Goal: Task Accomplishment & Management: Use online tool/utility

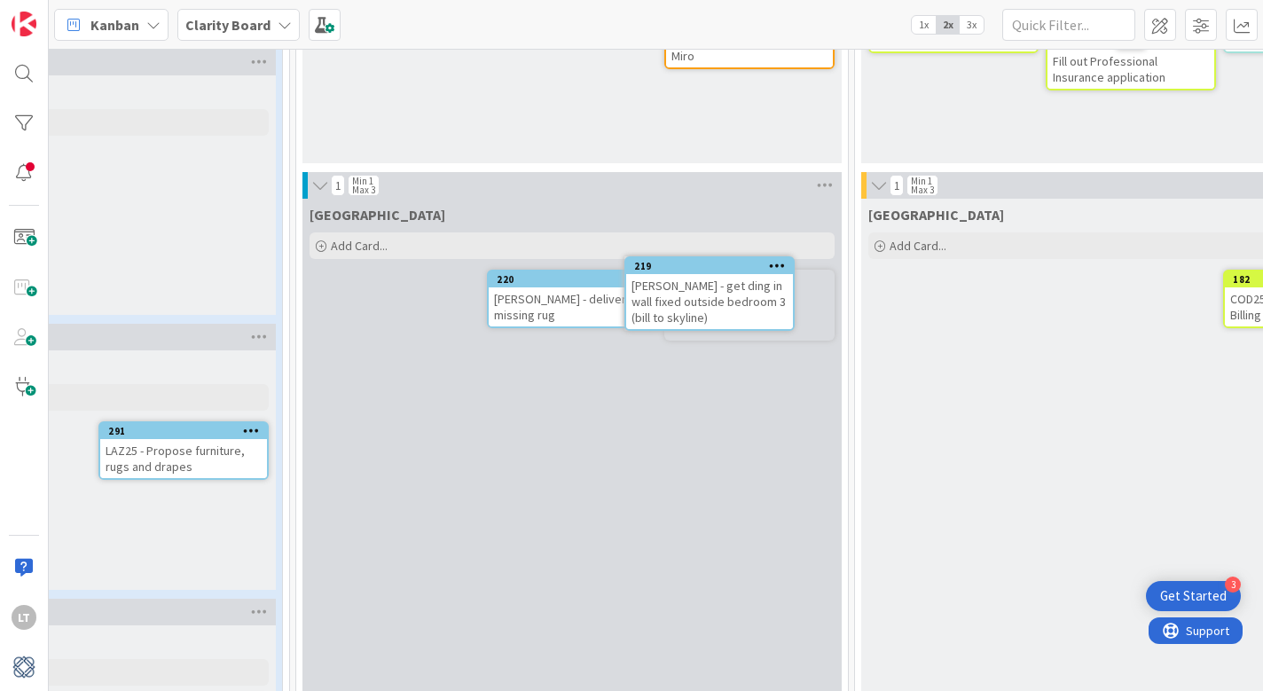
scroll to position [1609, 688]
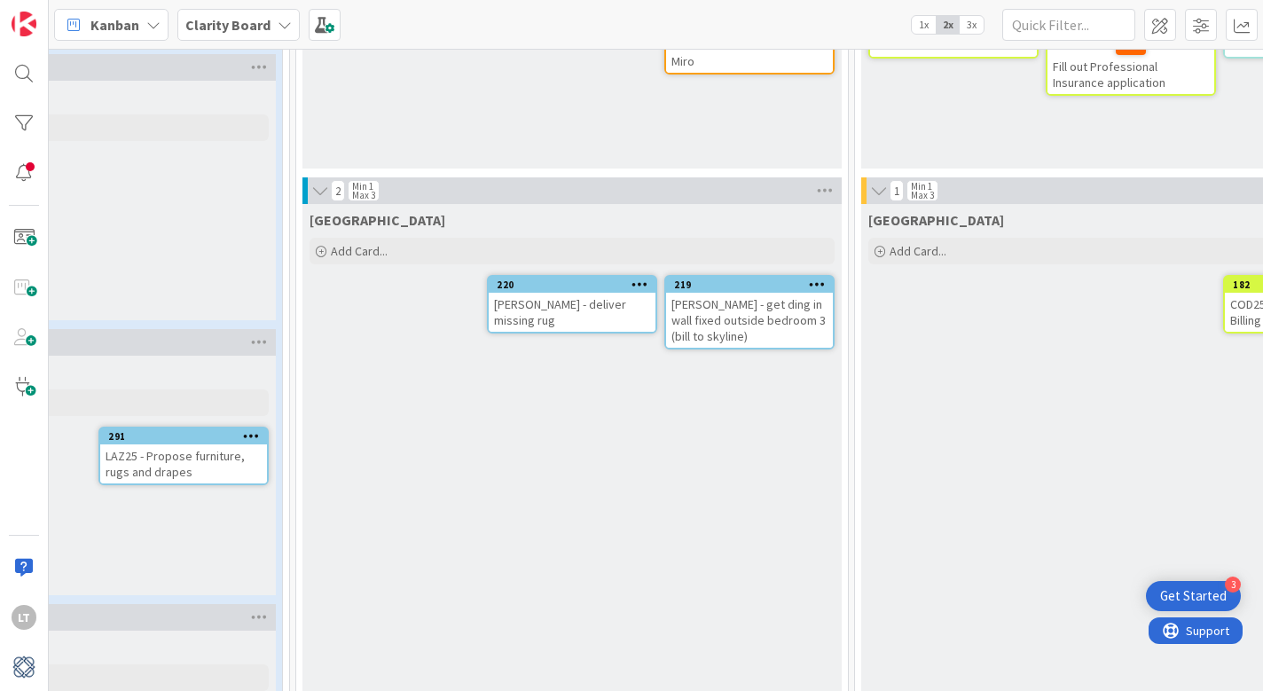
click at [814, 288] on icon at bounding box center [817, 284] width 17 height 12
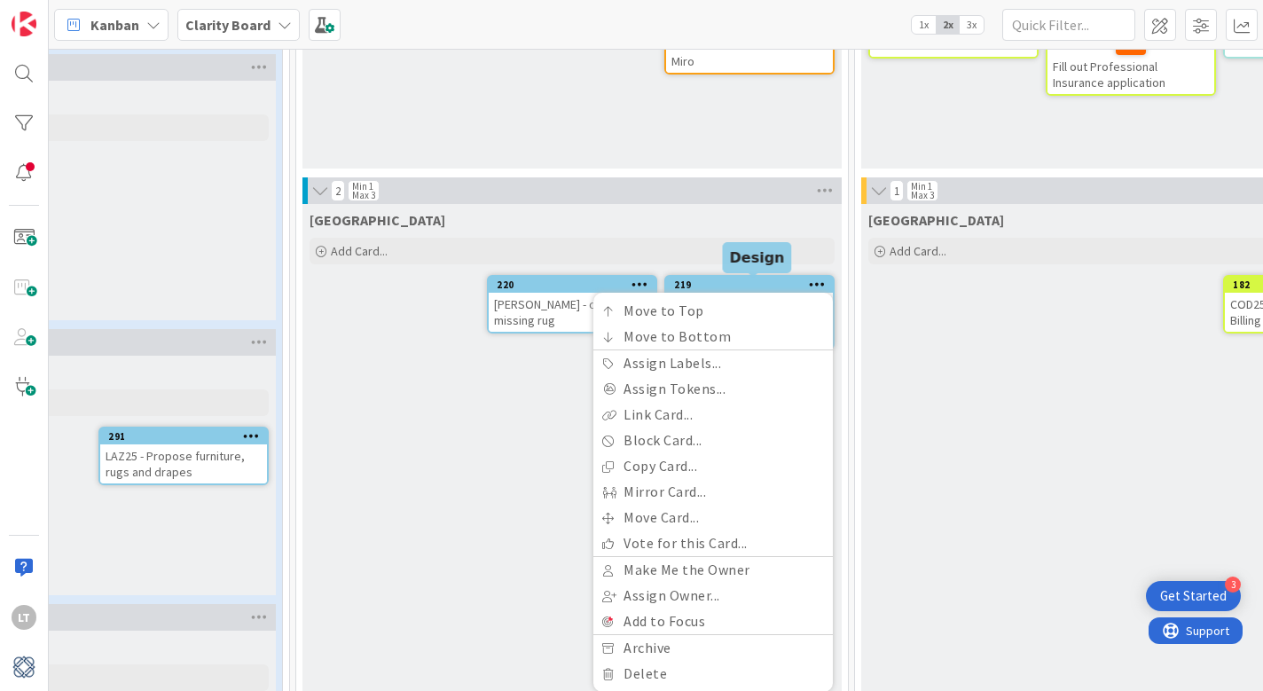
click at [727, 288] on div "219" at bounding box center [753, 285] width 159 height 12
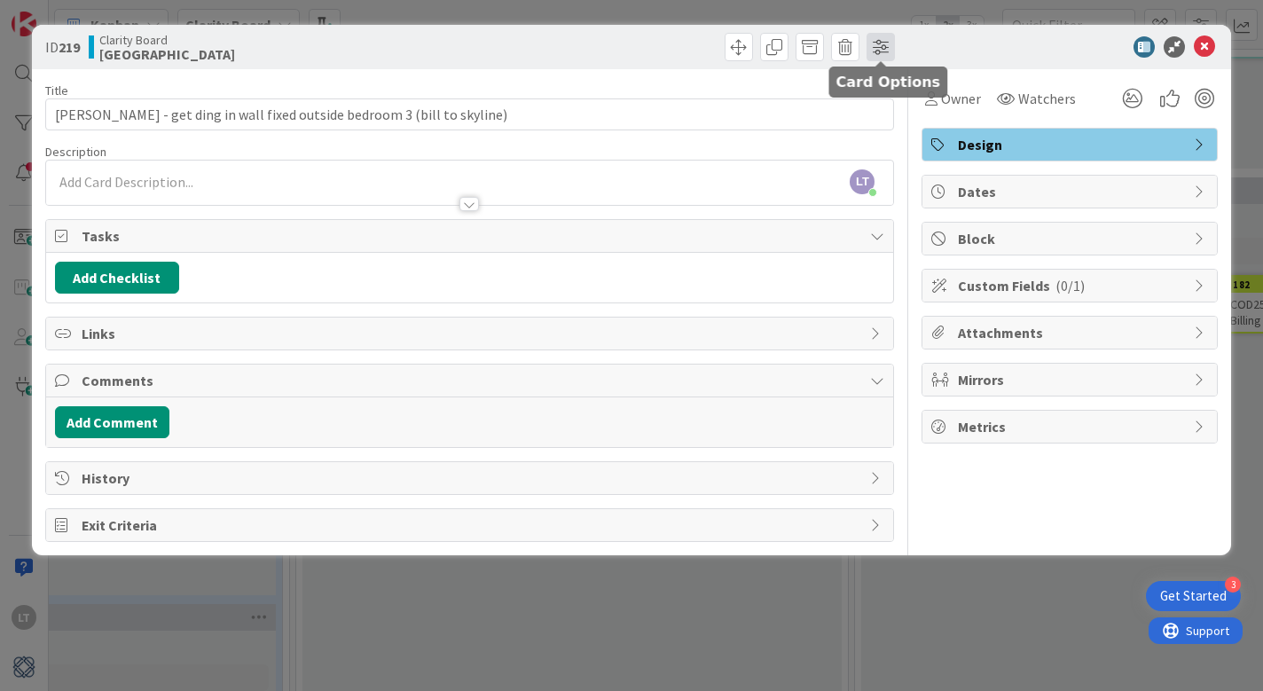
click at [886, 50] on span at bounding box center [881, 47] width 28 height 28
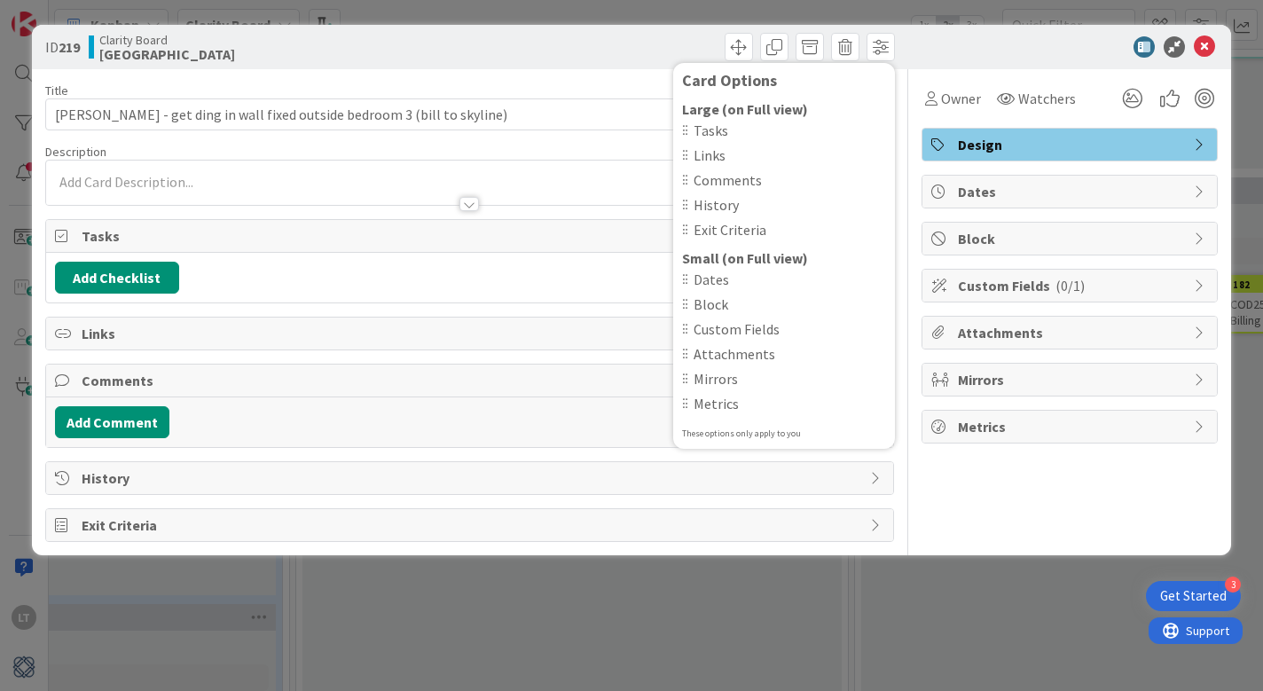
drag, startPoint x: 1061, startPoint y: 512, endPoint x: 1050, endPoint y: 489, distance: 25.8
click at [1061, 512] on div "Owner Watchers Design Dates Block Custom Fields ( 0/1 ) Attachments Mirrors Met…" at bounding box center [1070, 305] width 296 height 473
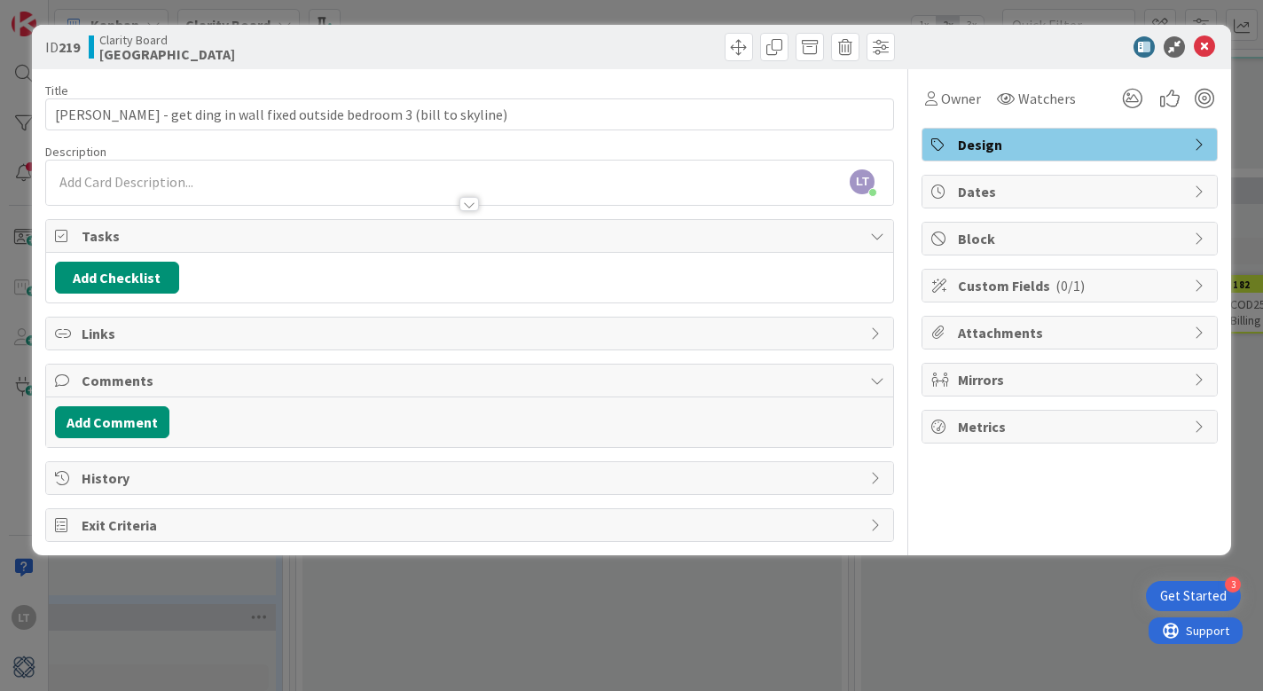
click at [1016, 426] on span "Metrics" at bounding box center [1071, 426] width 227 height 21
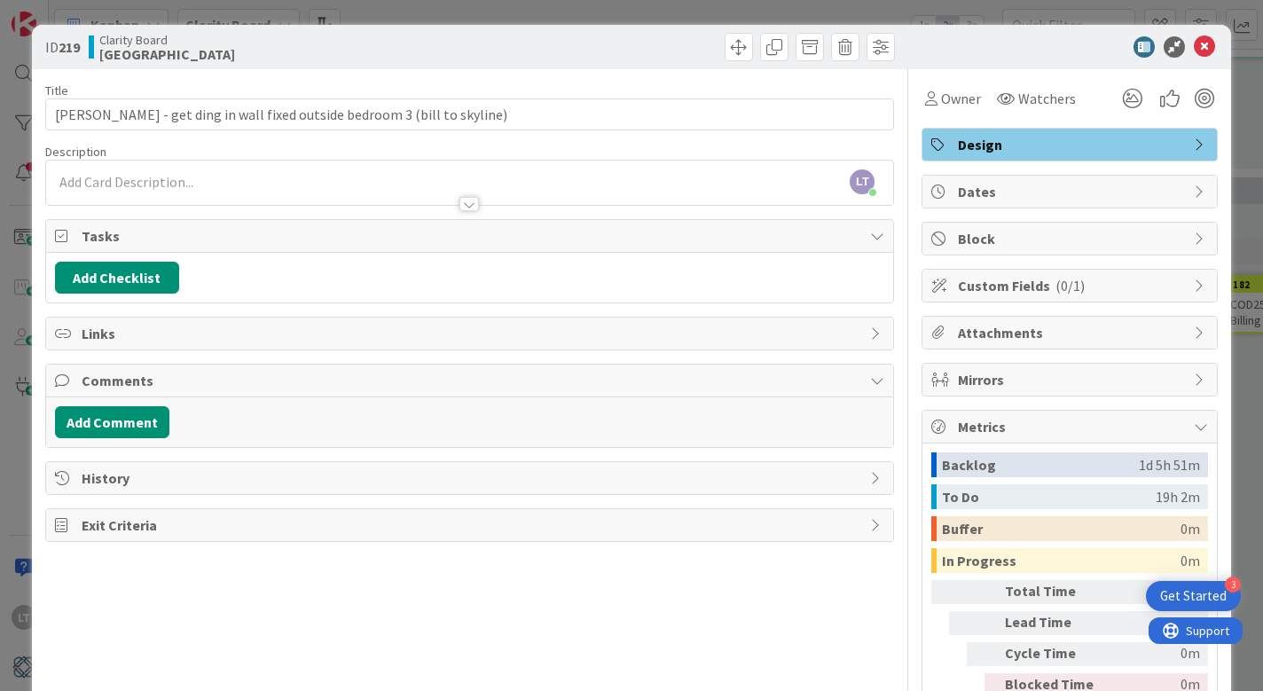
click at [1016, 426] on span "Metrics" at bounding box center [1071, 426] width 227 height 21
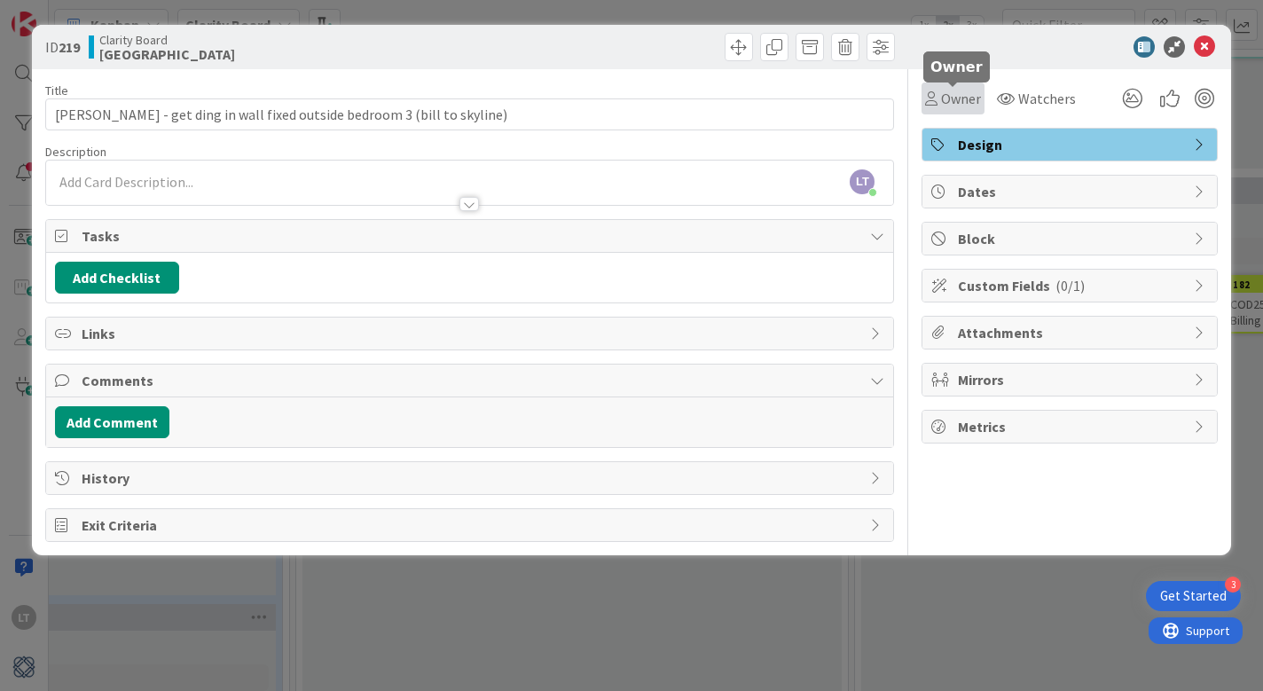
click at [955, 105] on span "Owner" at bounding box center [961, 98] width 40 height 21
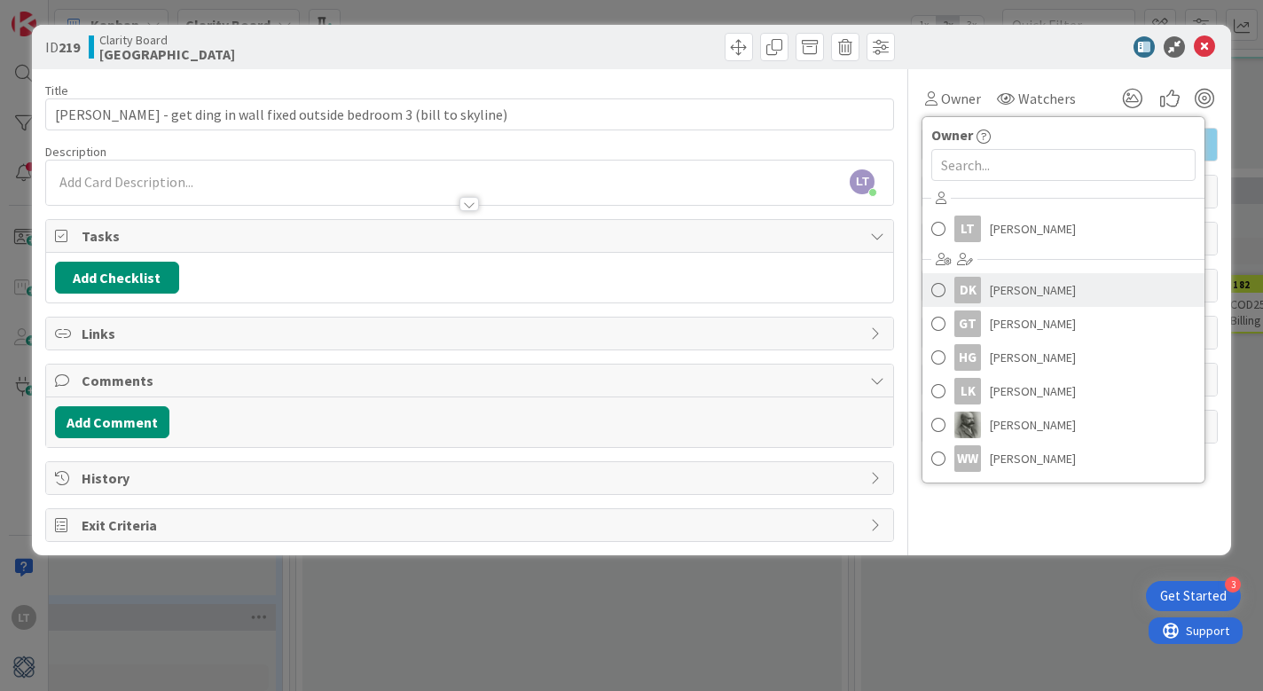
click at [942, 292] on span at bounding box center [939, 290] width 14 height 27
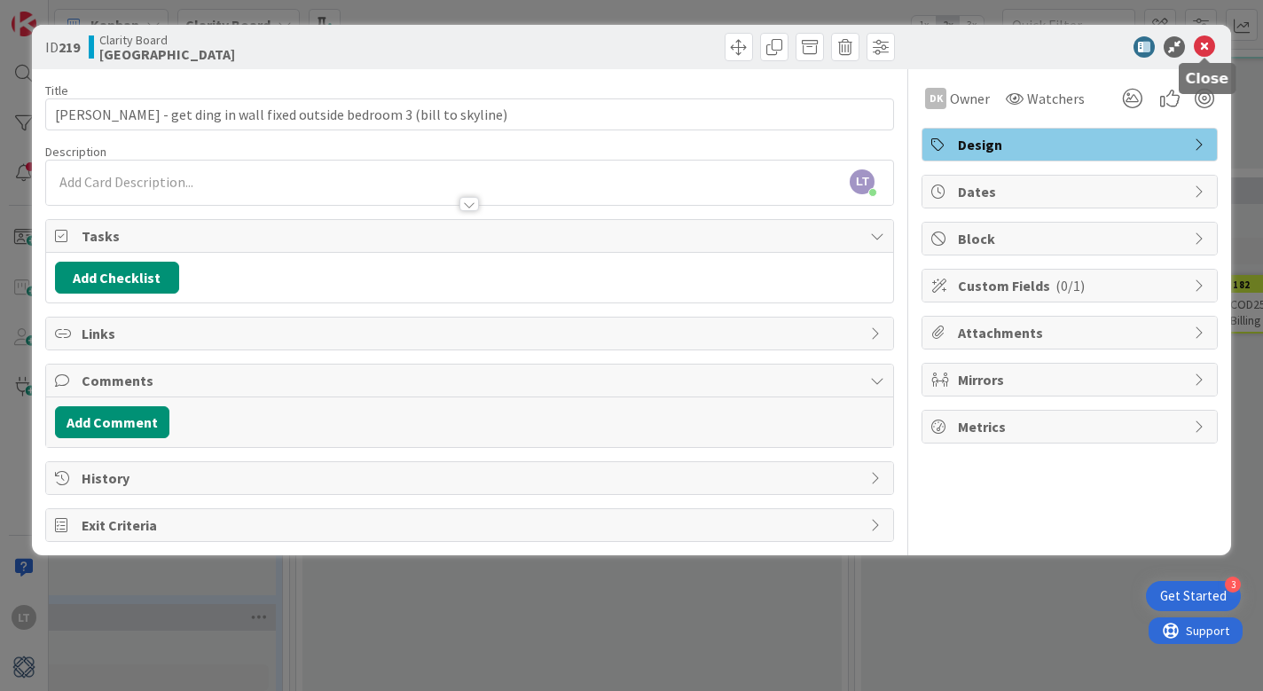
click at [1208, 45] on icon at bounding box center [1204, 46] width 21 height 21
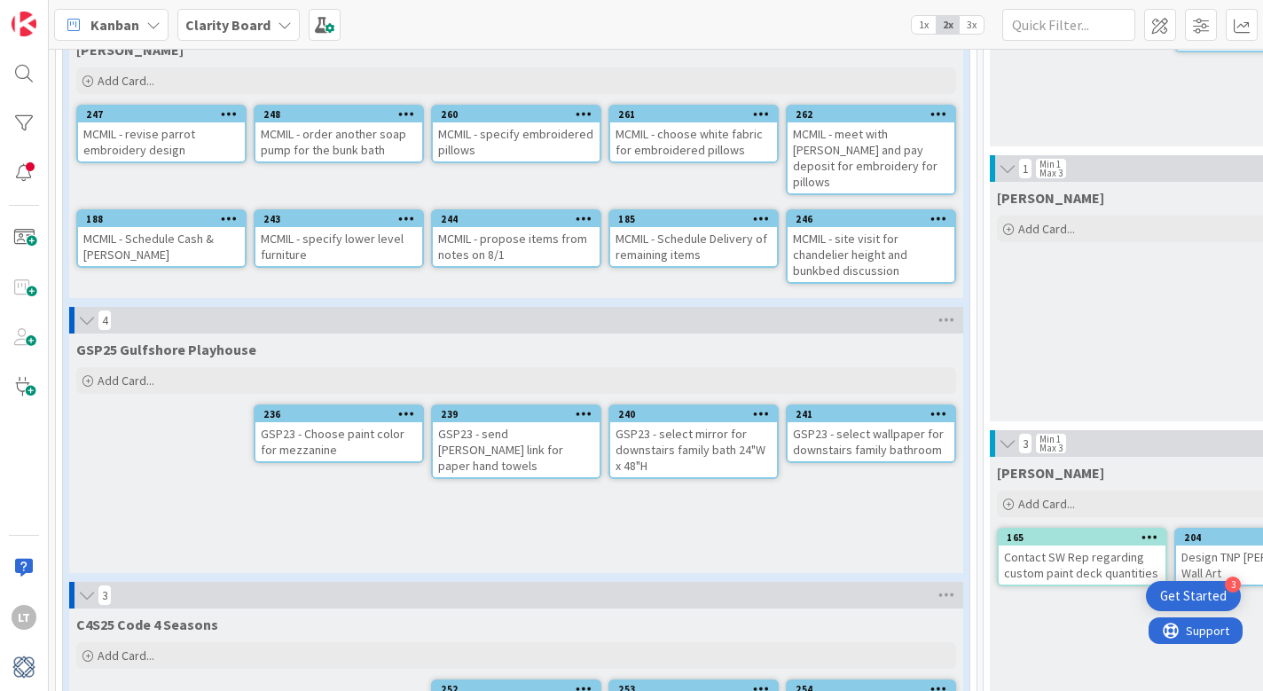
scroll to position [528, 0]
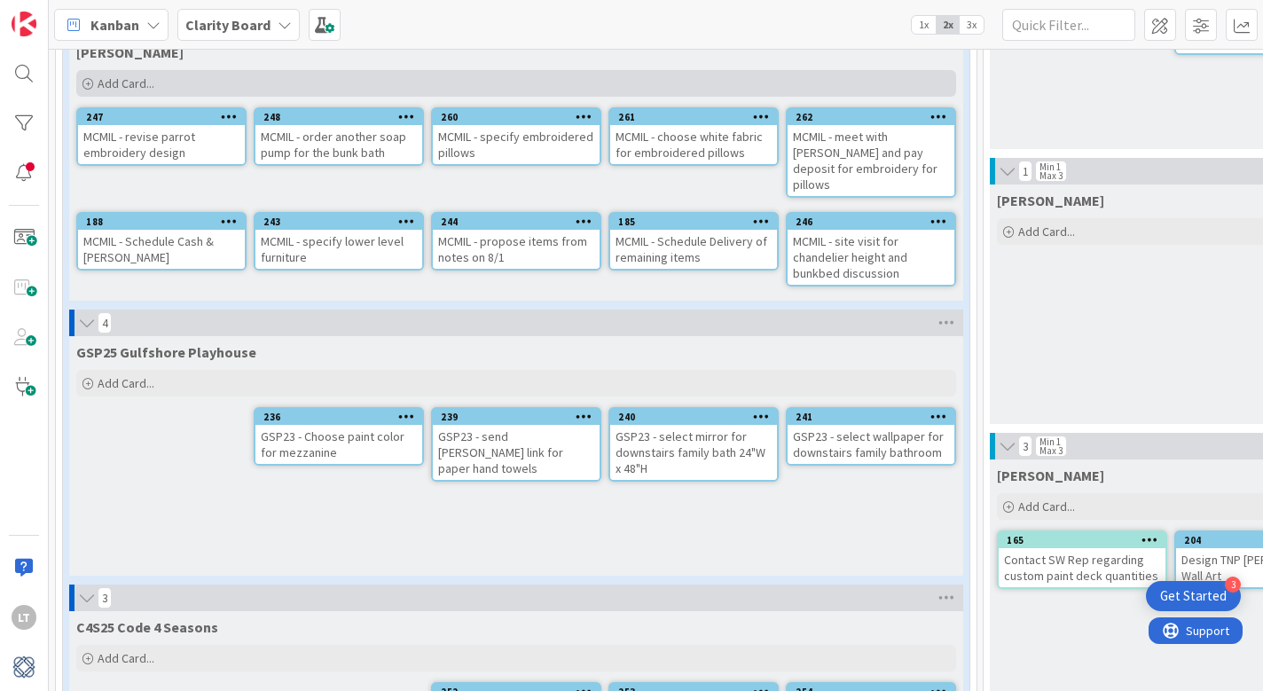
click at [154, 81] on div "Add Card..." at bounding box center [516, 83] width 880 height 27
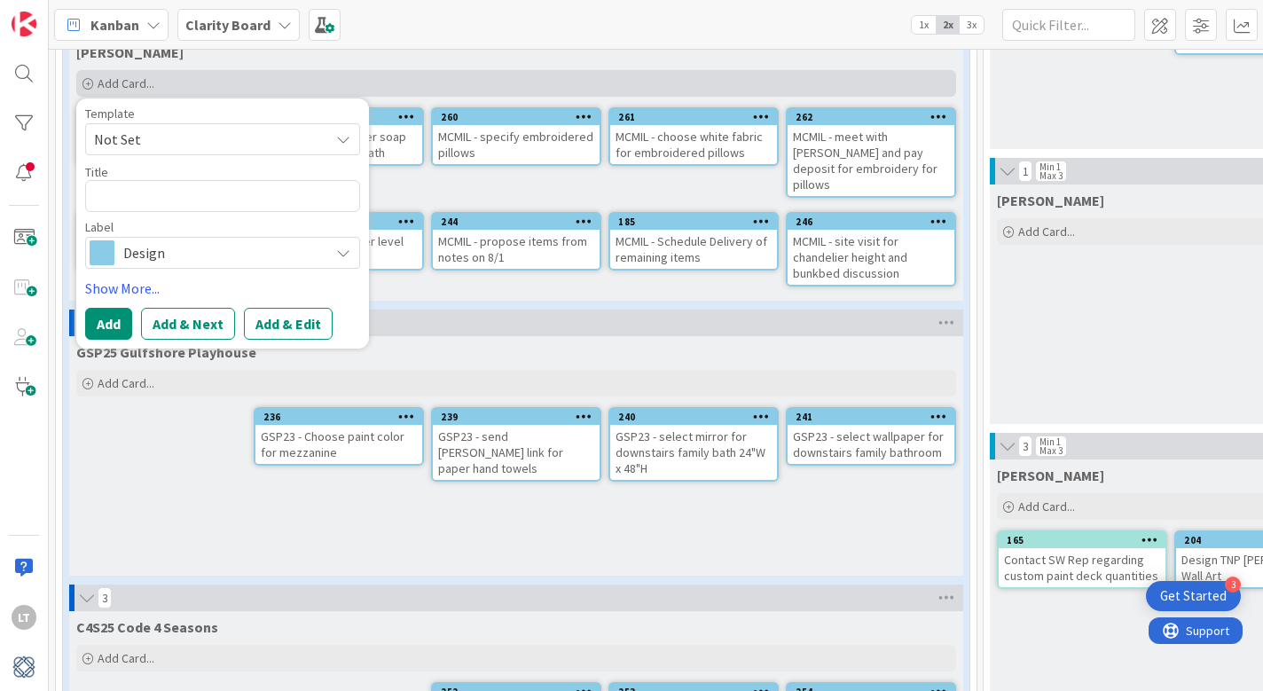
type textarea "x"
type textarea "M"
type textarea "x"
type textarea "MC"
type textarea "x"
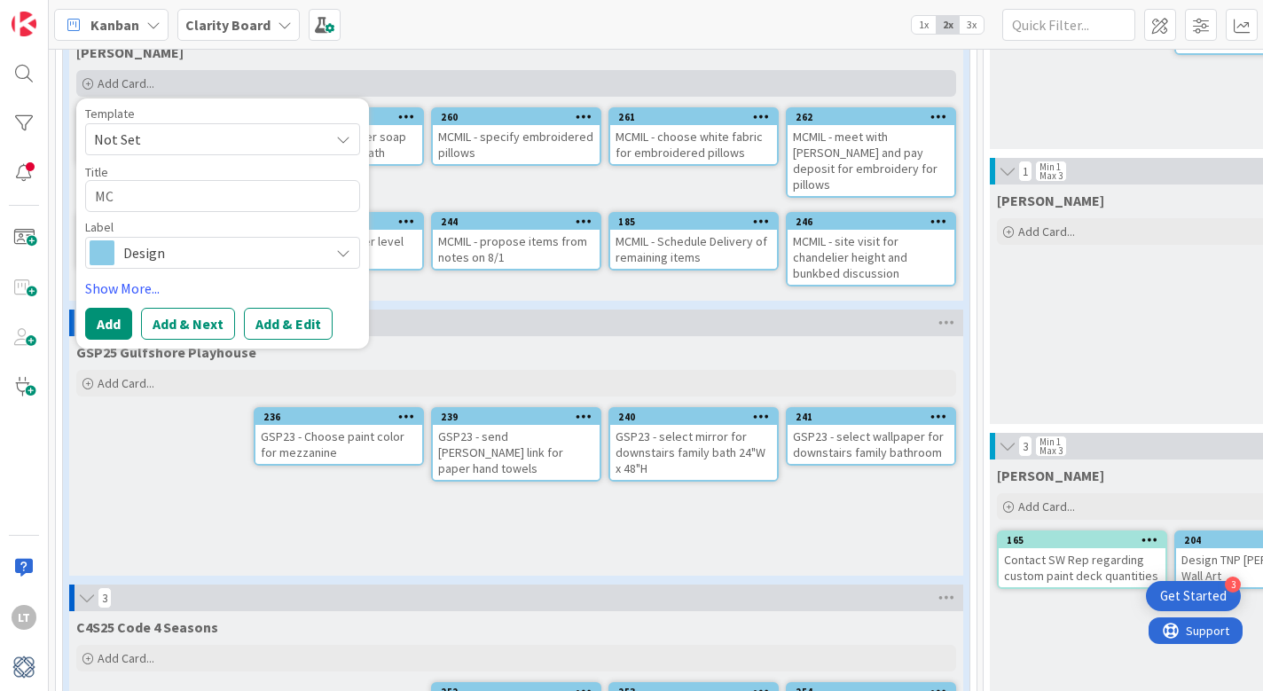
type textarea "MCM"
type textarea "x"
type textarea "MCMI"
type textarea "x"
type textarea "MCMIL"
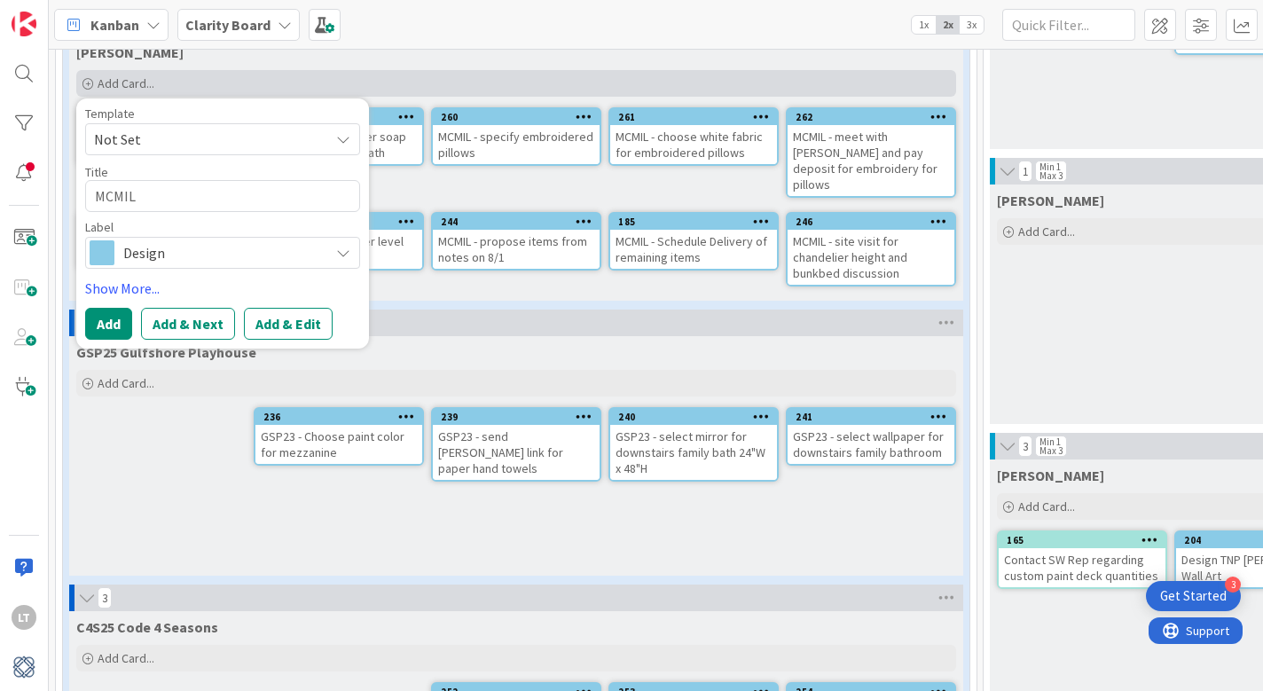
type textarea "x"
type textarea "MCMIL"
type textarea "x"
type textarea "MCMIL -"
type textarea "x"
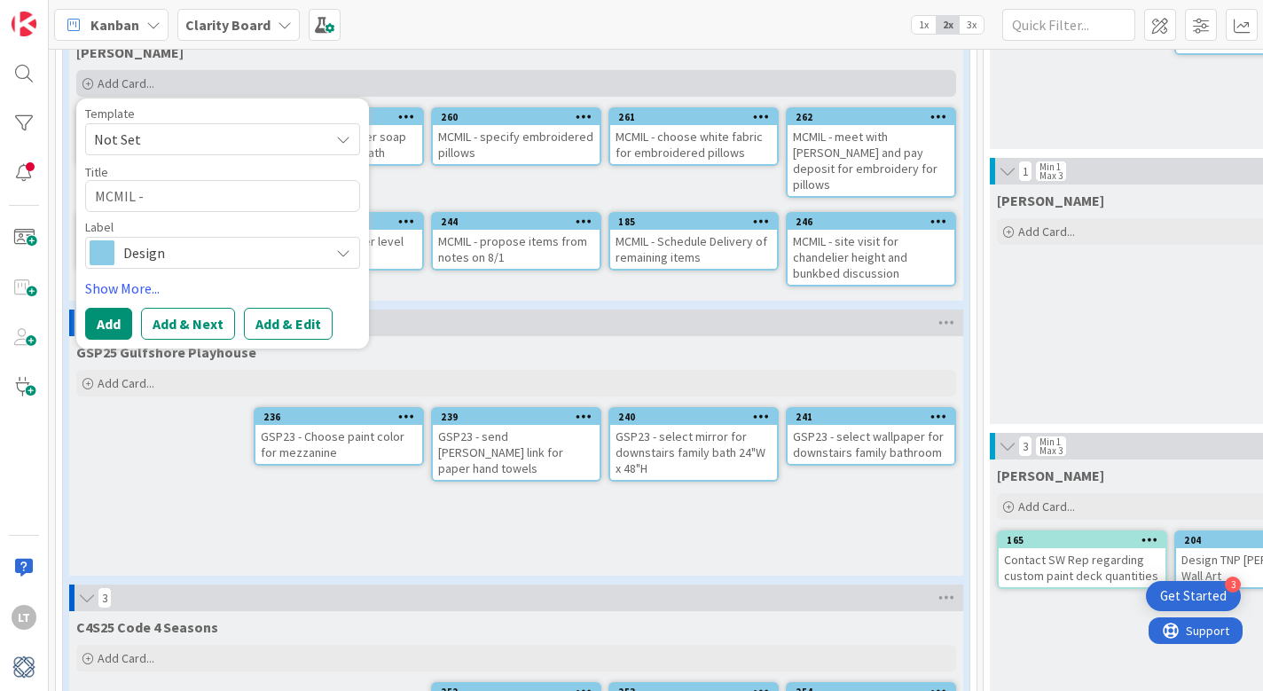
type textarea "MCMIL -"
type textarea "x"
type textarea "MCMIL - f"
type textarea "x"
type textarea "MCMIL - fr"
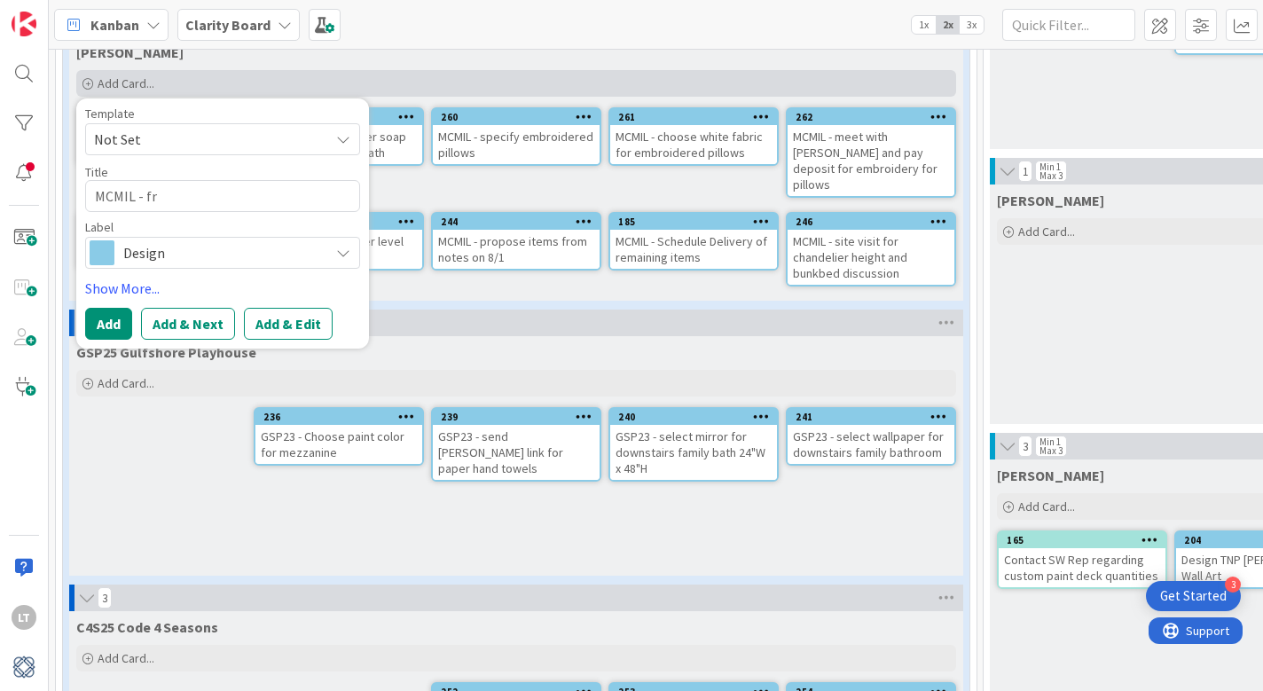
type textarea "x"
type textarea "MCMIL - fra"
type textarea "x"
type textarea "MCMIL - fram"
type textarea "x"
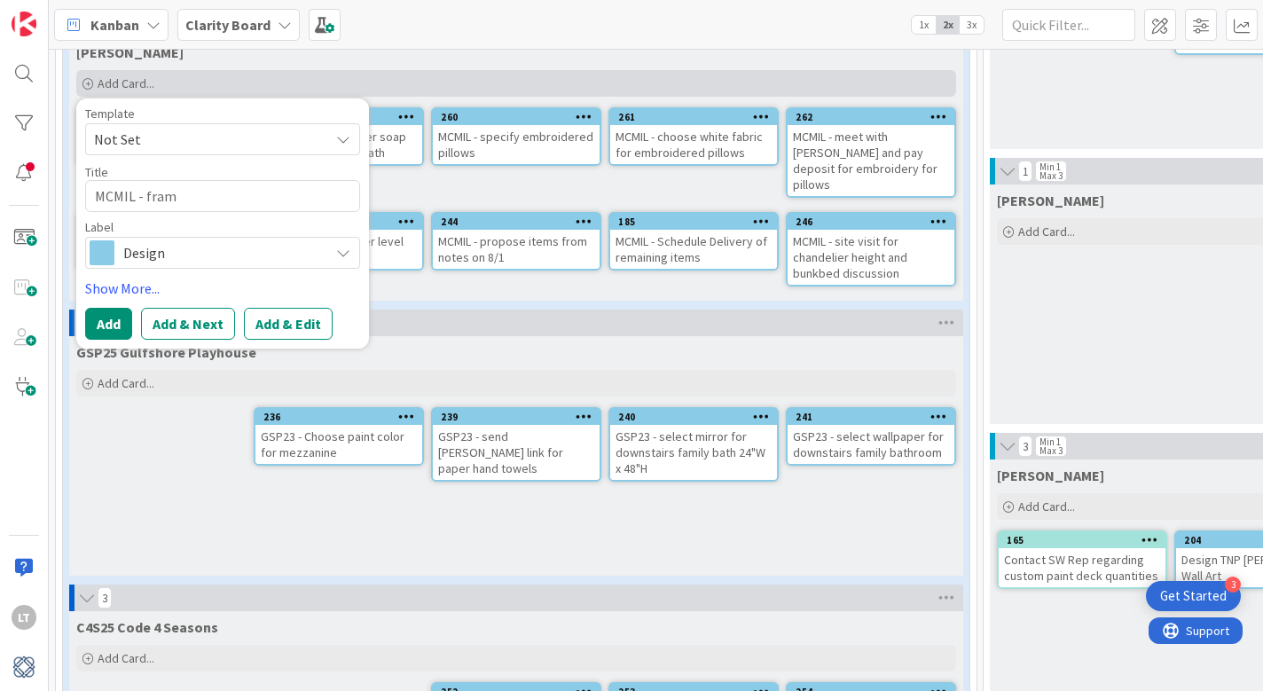
type textarea "MCMIL - frame"
type textarea "x"
type textarea "MCMIL - frame"
type textarea "x"
type textarea "MCMIL - frame"
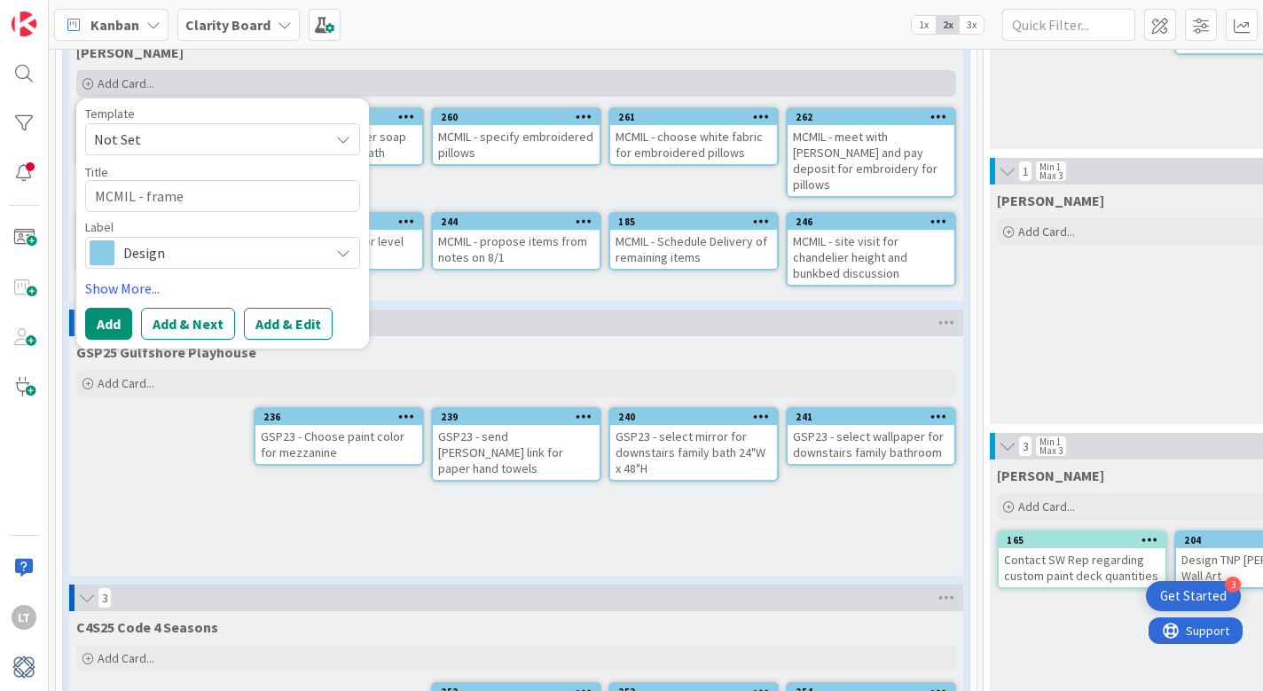
type textarea "x"
type textarea "MCMIL - fram"
type textarea "x"
type textarea "MCMIL - fra"
type textarea "x"
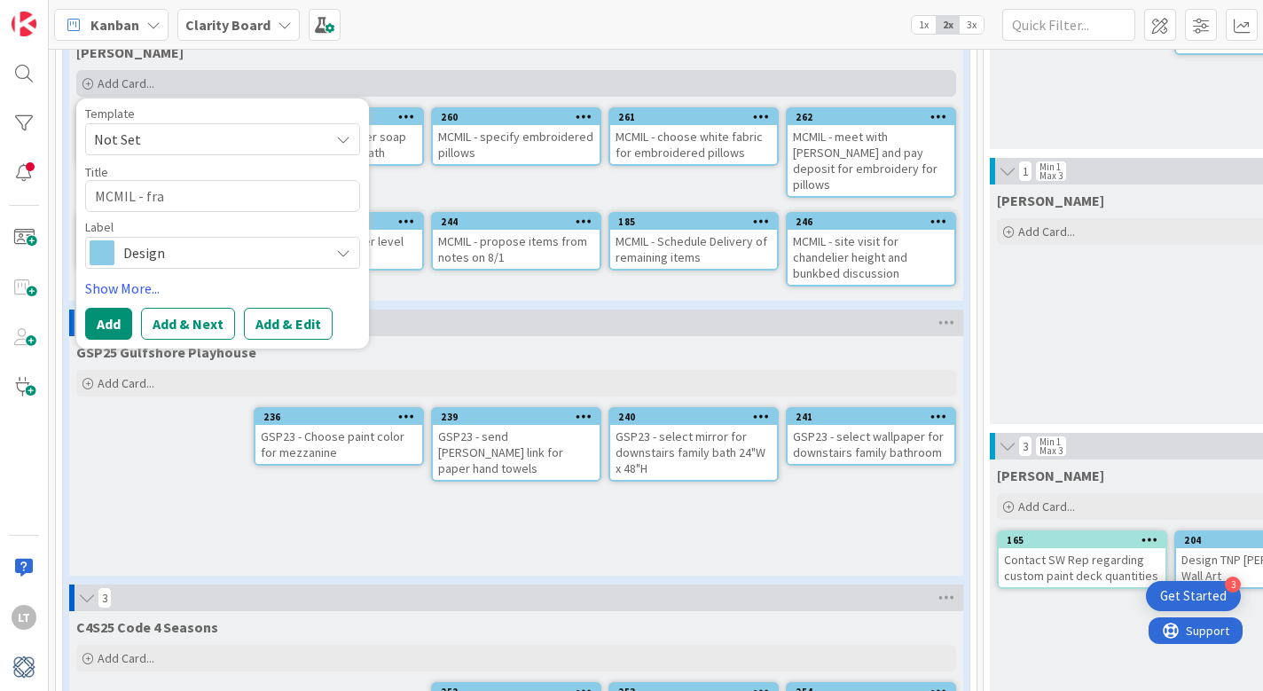
type textarea "MCMIL - fr"
type textarea "x"
type textarea "MCMIL - f"
type textarea "x"
type textarea "MCMIL -"
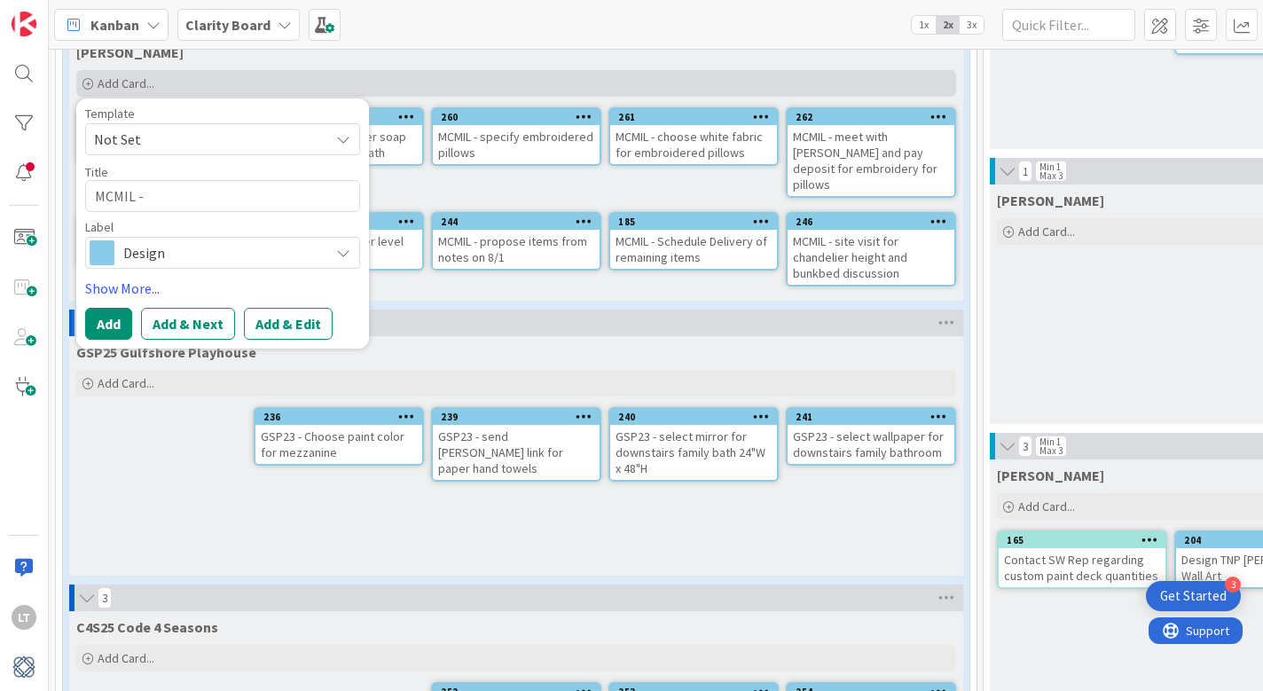
type textarea "x"
type textarea "MCMIL - g"
type textarea "x"
type textarea "MCMIL - ge"
type textarea "x"
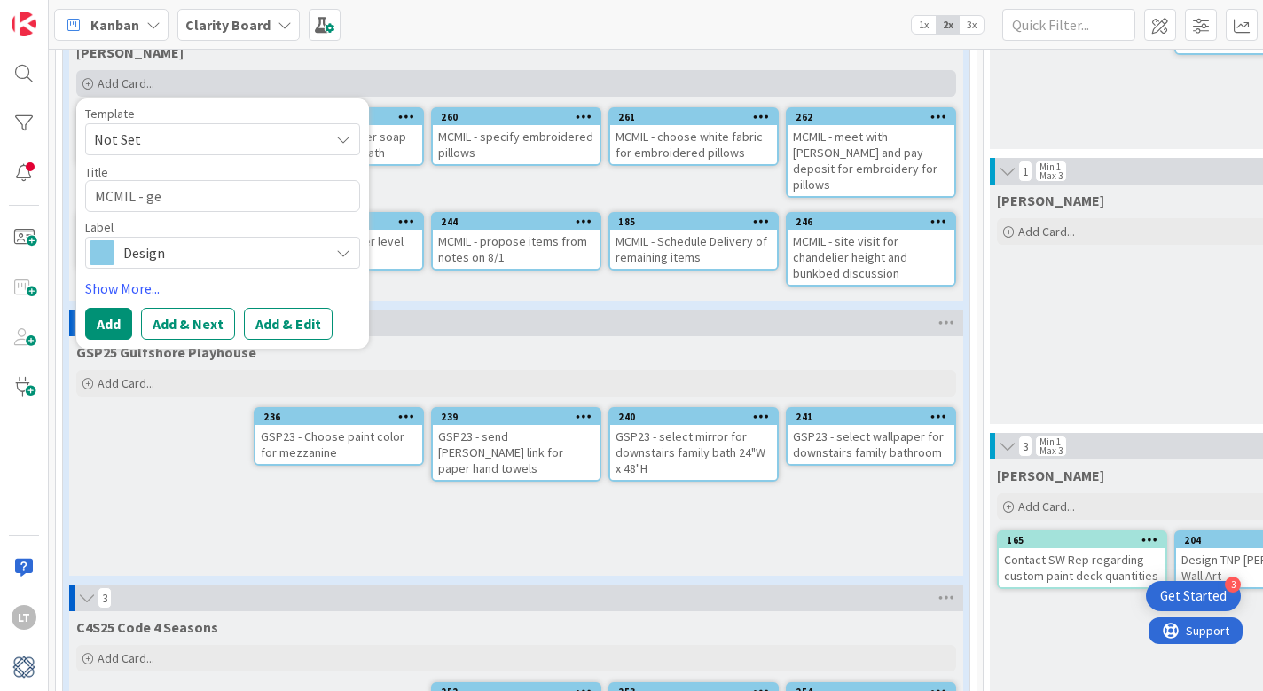
type textarea "MCMIL - get"
type textarea "x"
type textarea "MCMIL - get"
type textarea "x"
type textarea "MCMIL - get s"
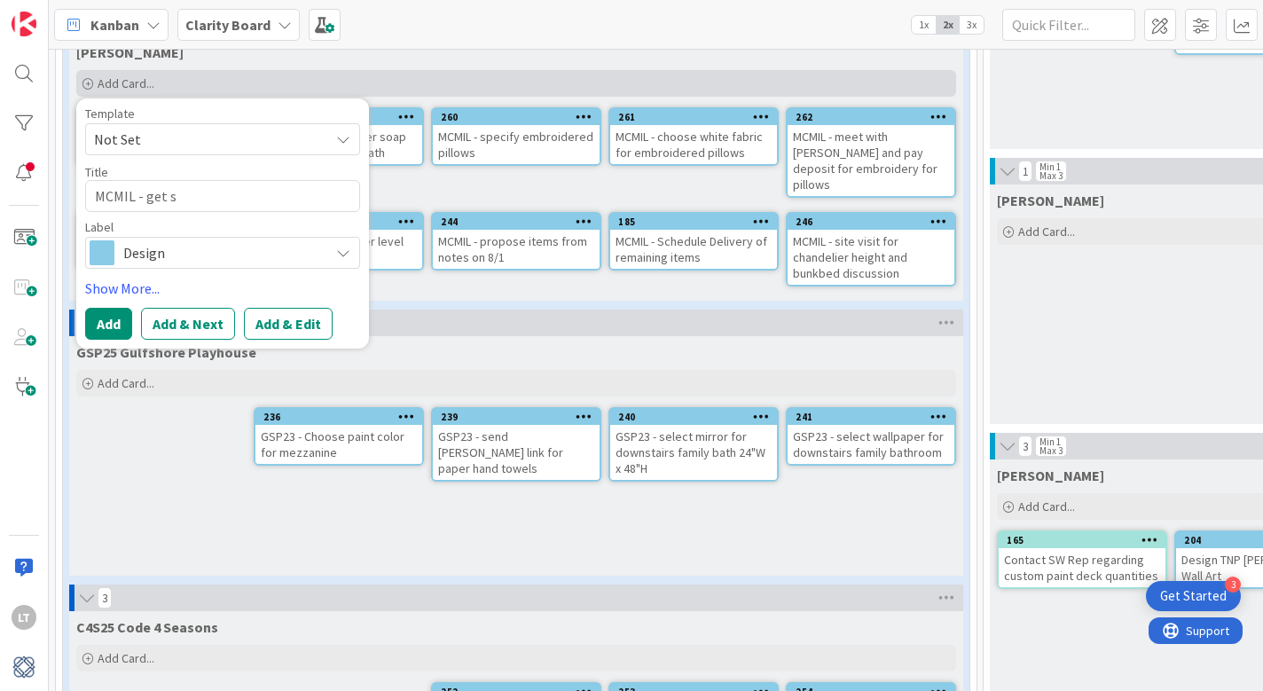
type textarea "x"
type textarea "MCMIL - get sh"
type textarea "x"
type textarea "MCMIL - get she"
type textarea "x"
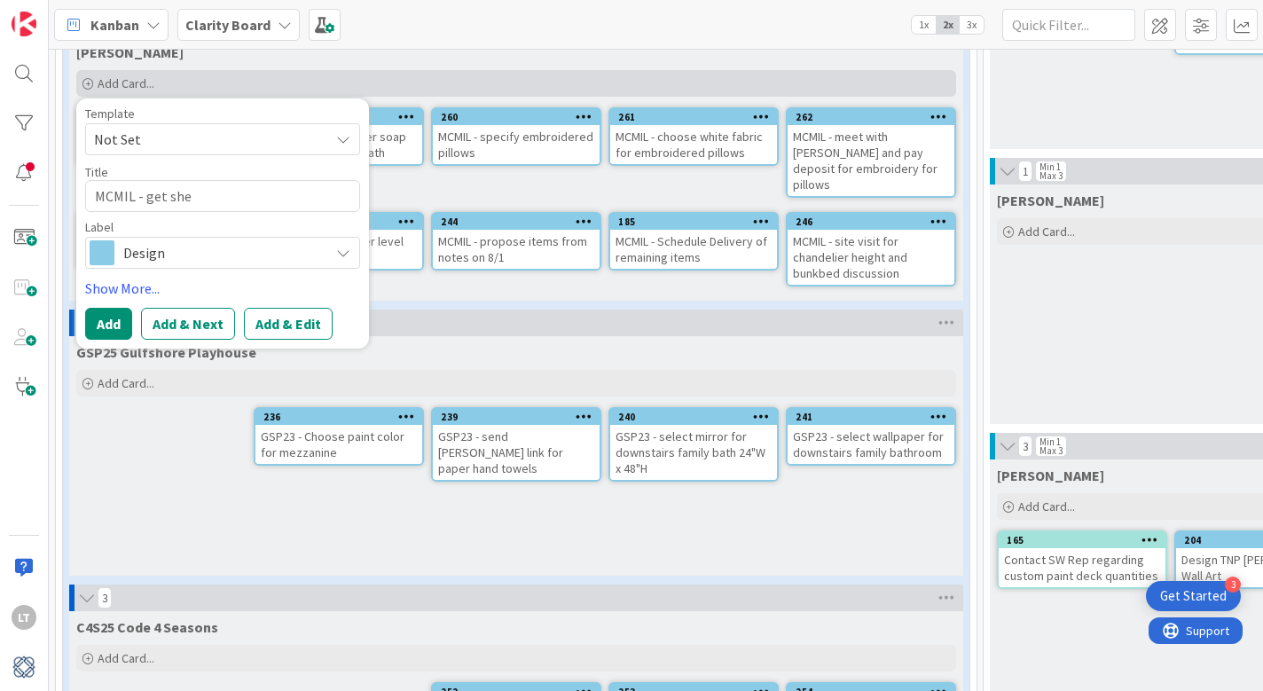
type textarea "MCMIL - get sh"
type textarea "x"
type textarea "MCMIL - get s"
type textarea "x"
type textarea "MCMIL - get"
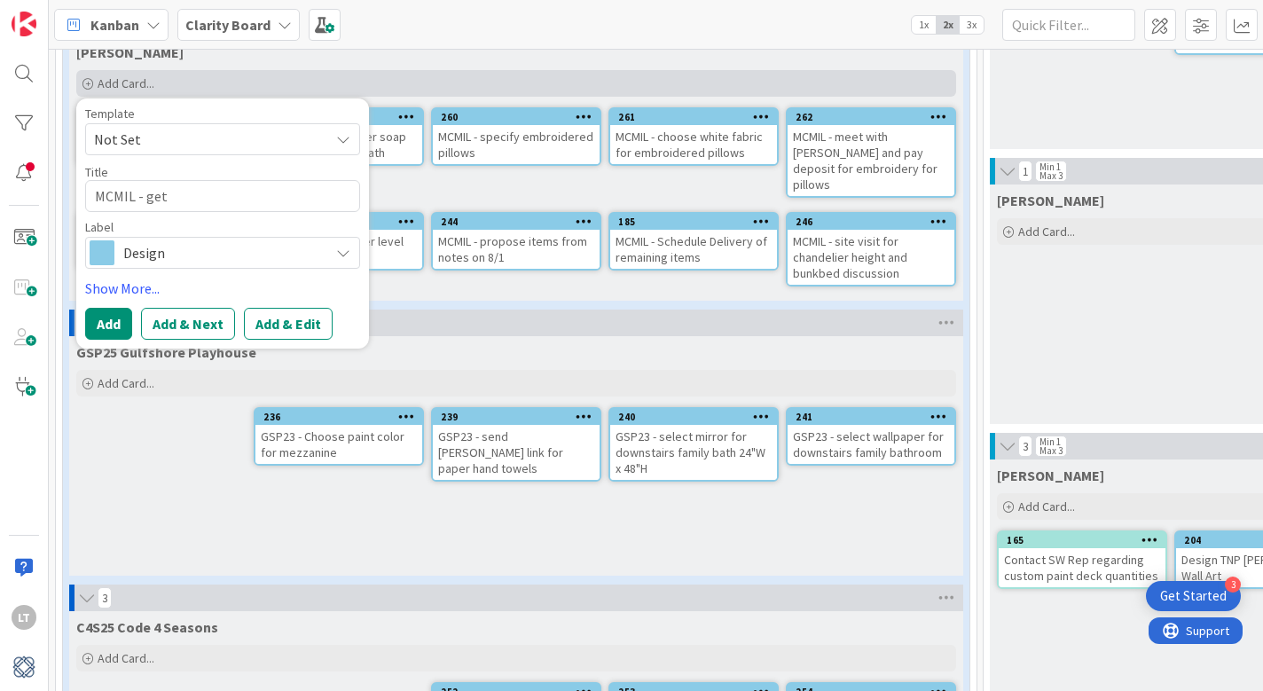
type textarea "x"
type textarea "MCMIL - get S"
type textarea "x"
type textarea "MCMIL - get Sh"
type textarea "x"
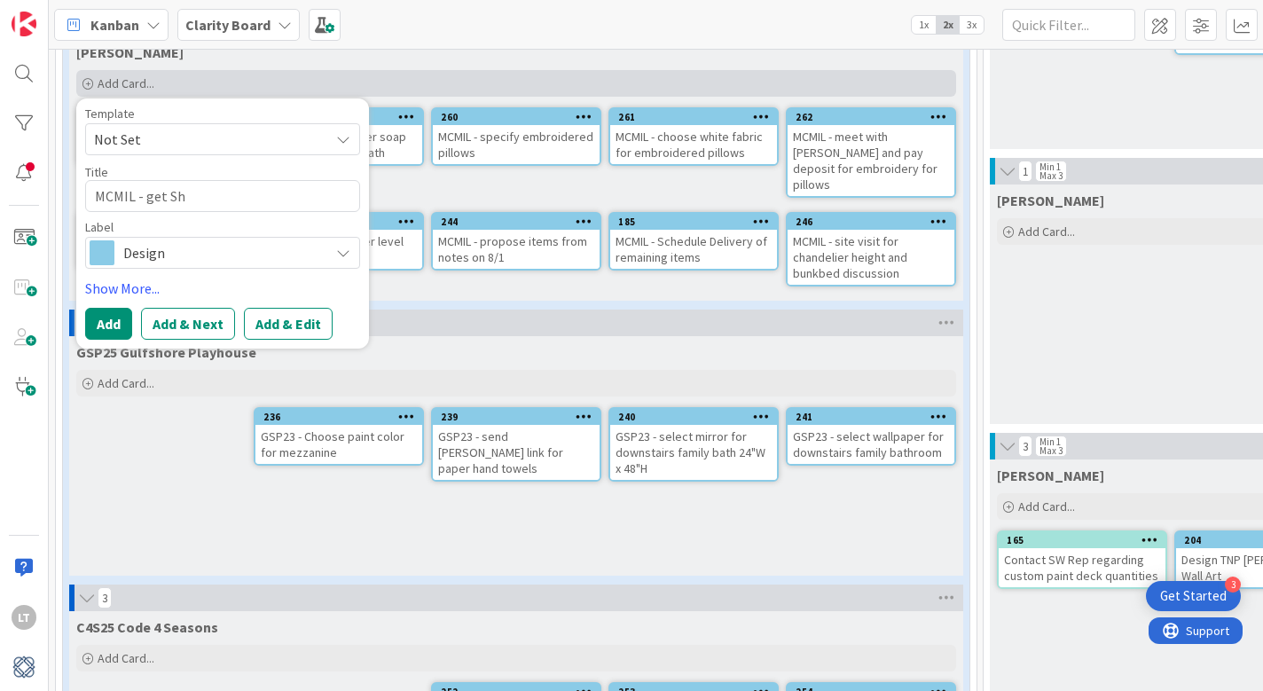
type textarea "MCMIL - get She"
type textarea "x"
type textarea "MCMIL - get Shel"
type textarea "x"
type textarea "MCMIL - get Shell"
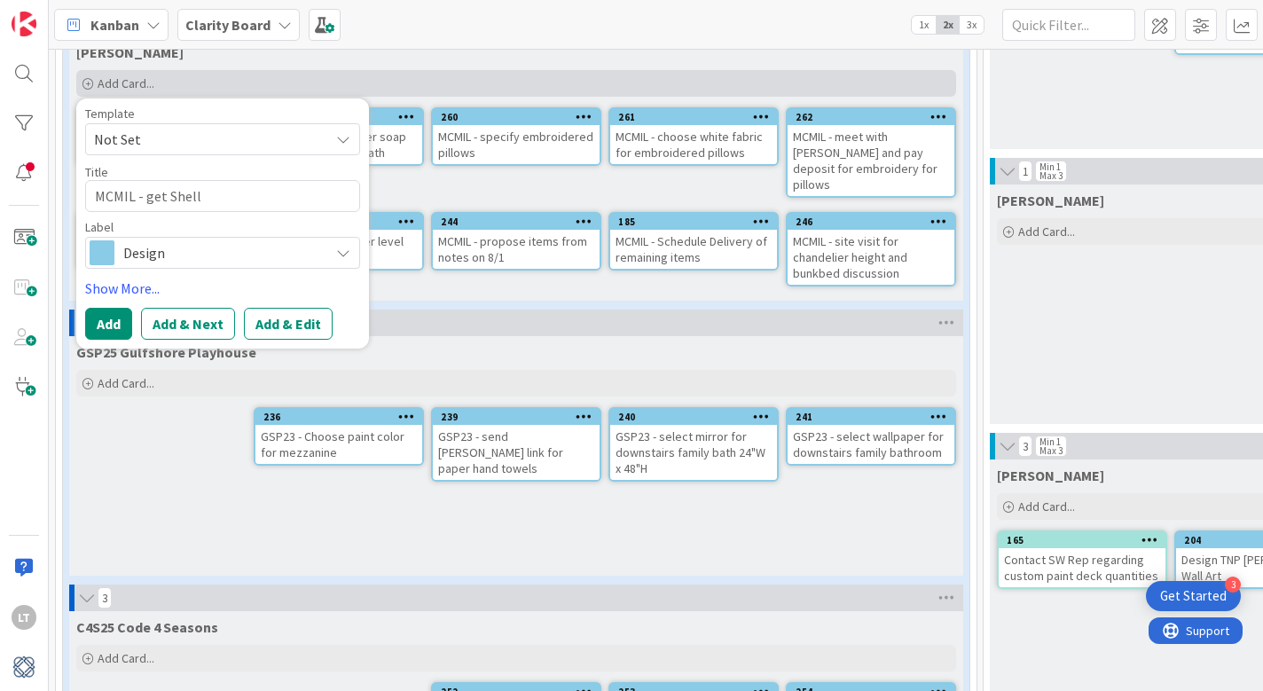
type textarea "x"
type textarea "MCMIL - get [PERSON_NAME]"
type textarea "x"
type textarea "MCMIL - get [PERSON_NAME]"
type textarea "x"
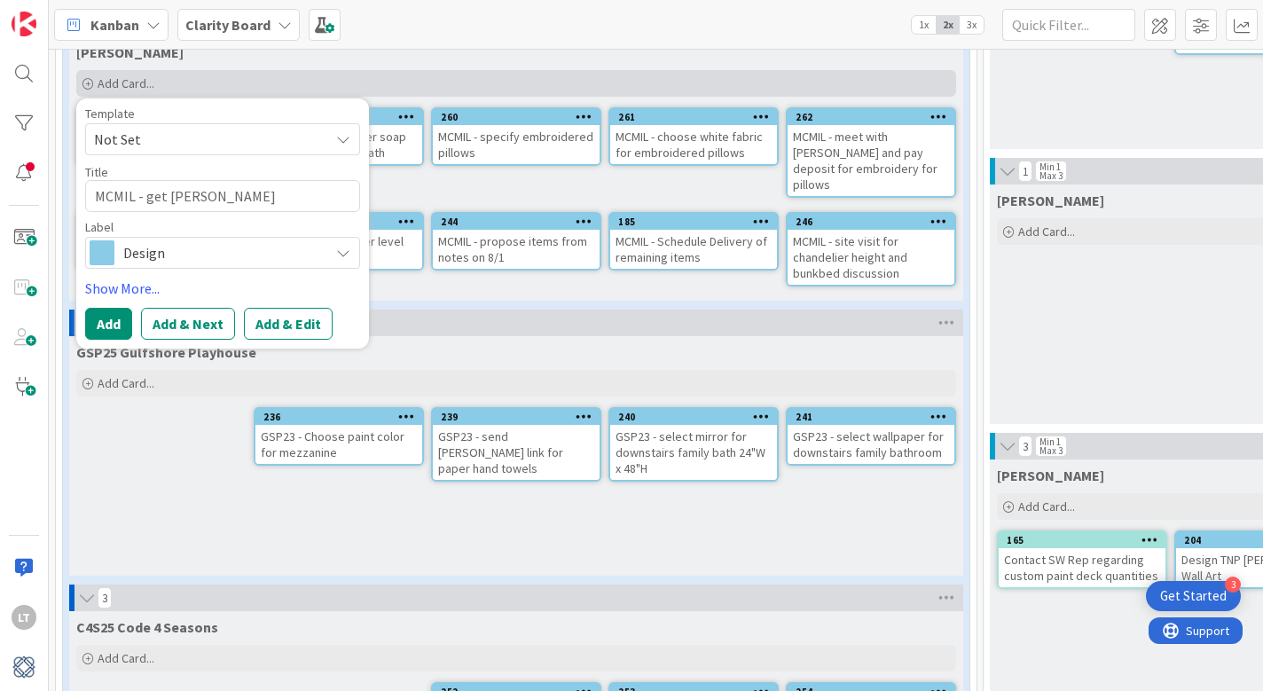
type textarea "MCMIL - get [PERSON_NAME]'"
type textarea "x"
type textarea "MCMIL - get [PERSON_NAME]"
type textarea "x"
type textarea "MCMIL - get [PERSON_NAME]"
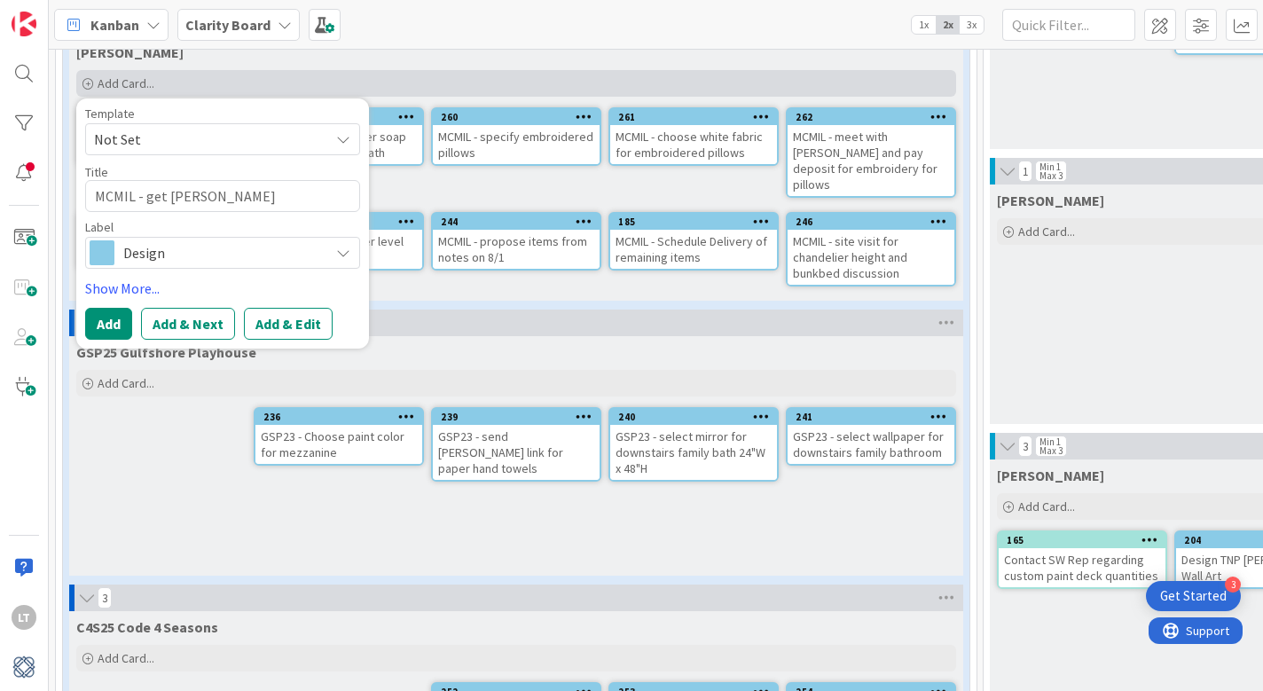
type textarea "x"
type textarea "MCMIL - get [PERSON_NAME] a"
type textarea "x"
type textarea "MCMIL - get [PERSON_NAME] ar"
type textarea "x"
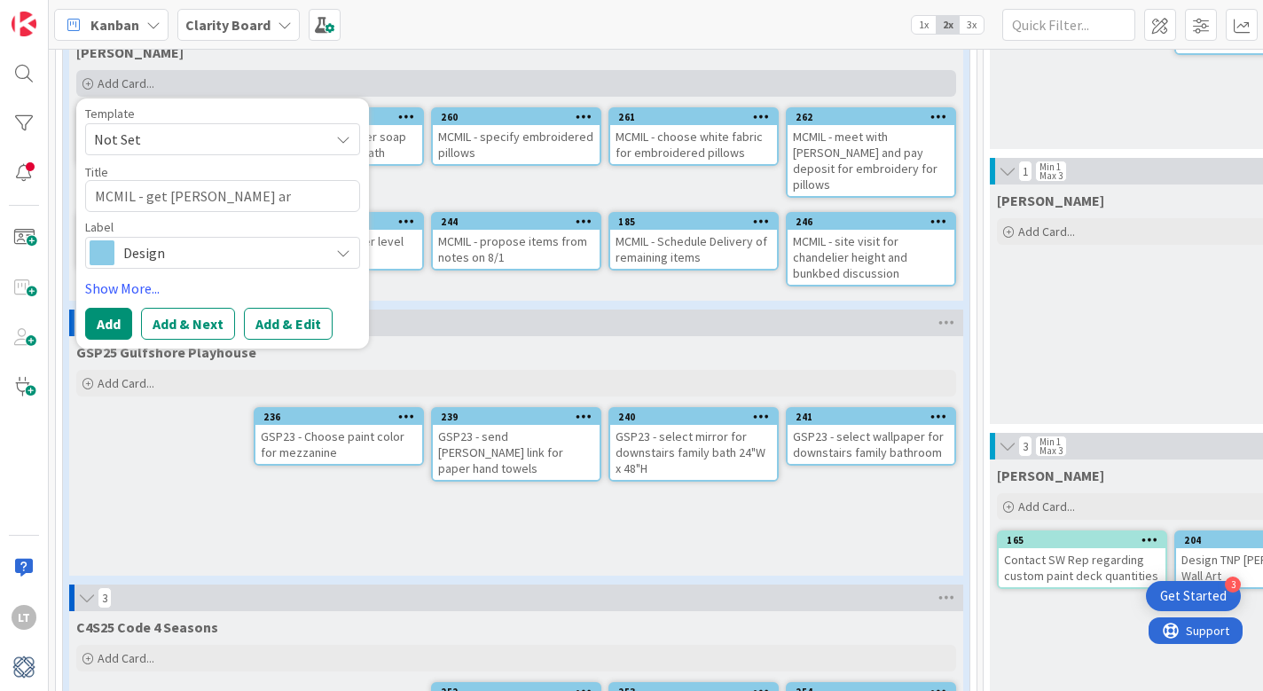
type textarea "MCMIL - get [PERSON_NAME] art"
type textarea "x"
type textarea "MCMIL - get [PERSON_NAME] art"
type textarea "x"
type textarea "MCMIL - get [PERSON_NAME] art p"
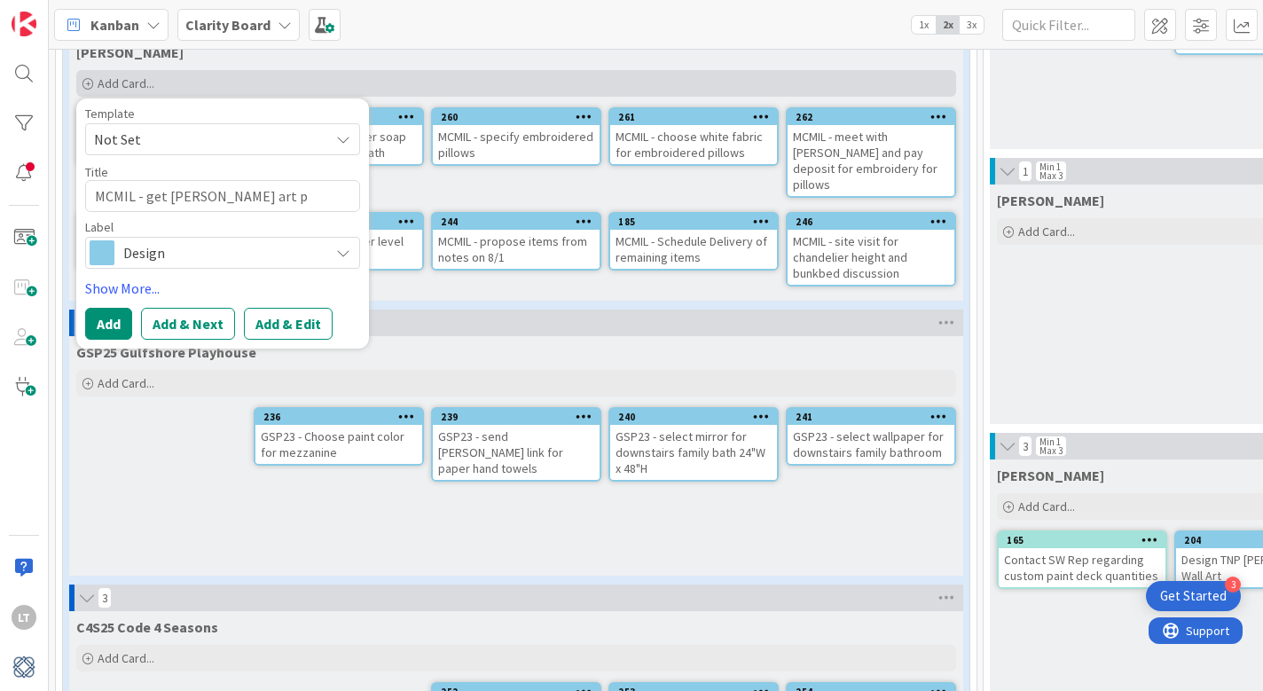
type textarea "x"
type textarea "MCMIL - get [PERSON_NAME] art pi"
type textarea "x"
type textarea "MCMIL - get [PERSON_NAME] art pie"
type textarea "x"
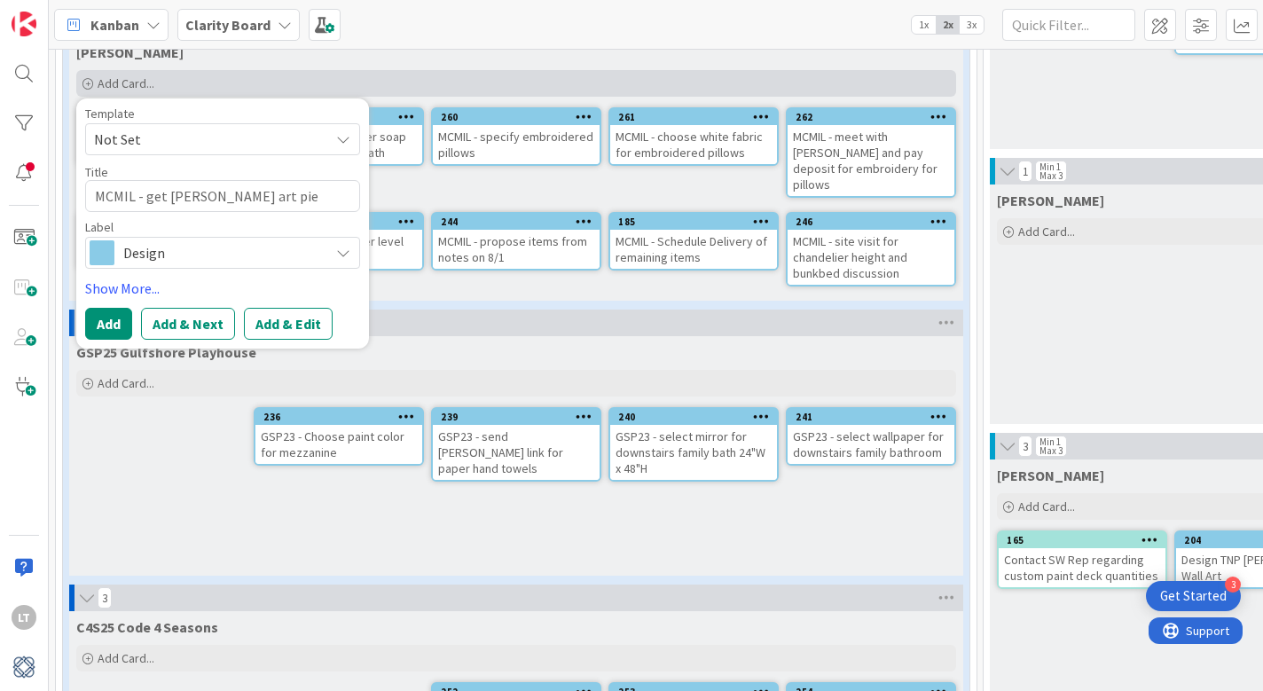
type textarea "MCMIL - get [PERSON_NAME] art piec"
type textarea "x"
type textarea "MCMIL - get [PERSON_NAME] art piecr"
type textarea "x"
type textarea "MCMIL - get [PERSON_NAME] art piec"
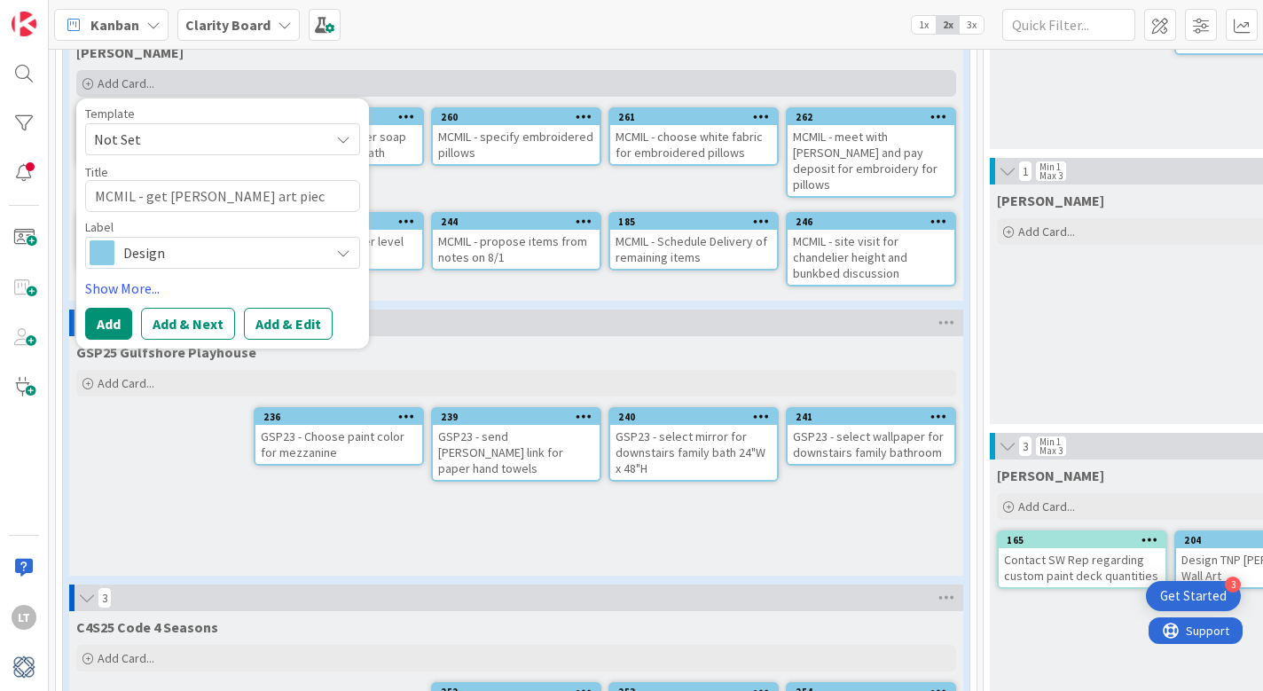
type textarea "x"
type textarea "MCMIL - get [PERSON_NAME] art piece"
type textarea "x"
type textarea "MCMIL - get [PERSON_NAME] art piece"
type textarea "x"
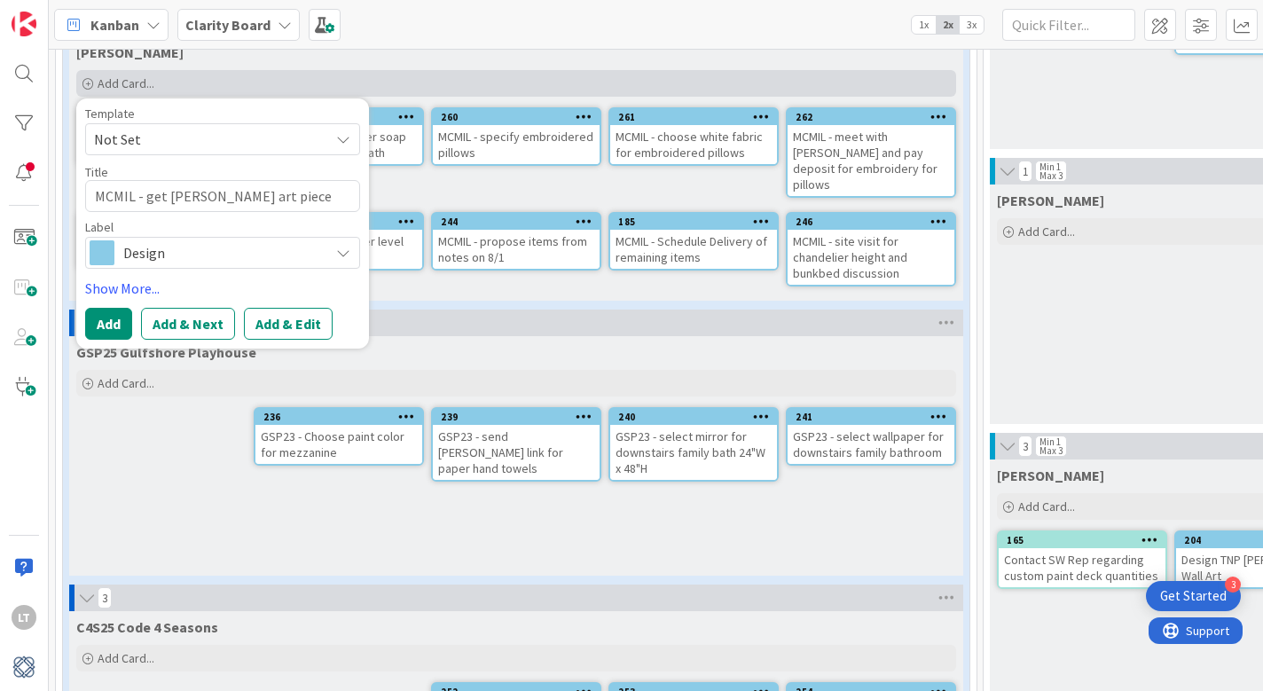
type textarea "MCMIL - get [PERSON_NAME] art piece r"
type textarea "x"
type textarea "MCMIL - get [PERSON_NAME] art piece"
type textarea "x"
type textarea "MCMIL - get [PERSON_NAME] art piece f"
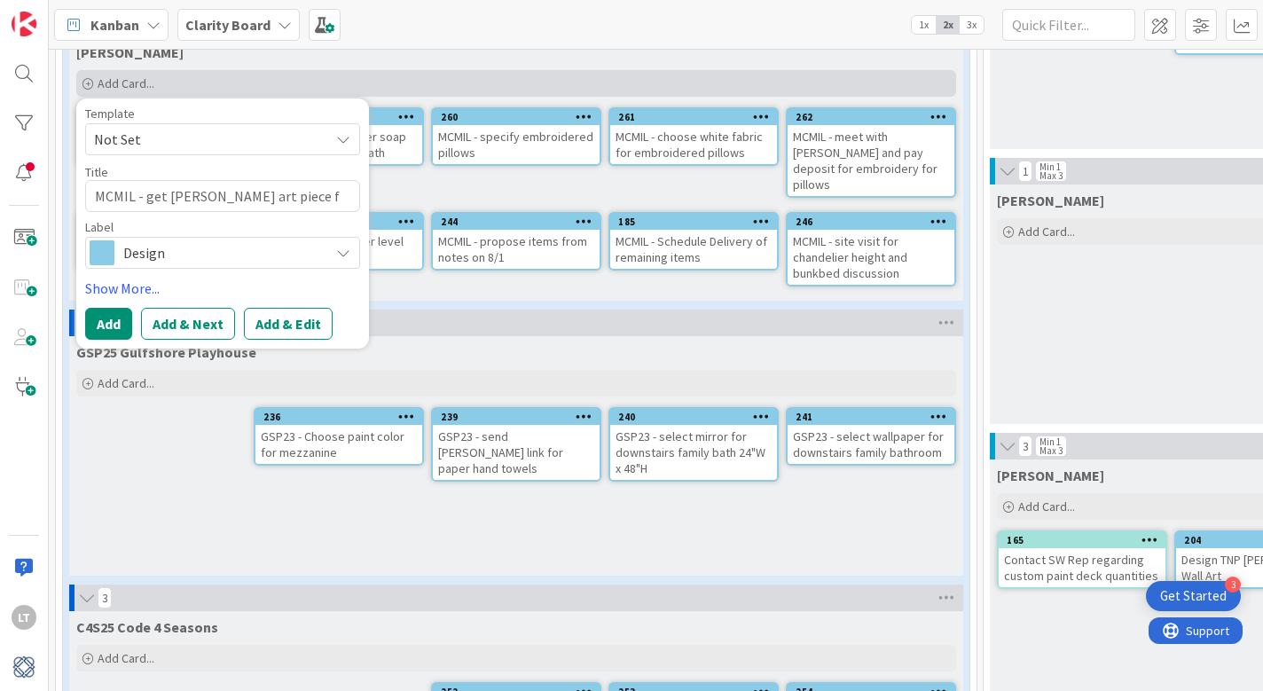
type textarea "x"
type textarea "MCMIL - get [PERSON_NAME] art piece fr"
type textarea "x"
type textarea "MCMIL - get [PERSON_NAME] art piece fro"
type textarea "x"
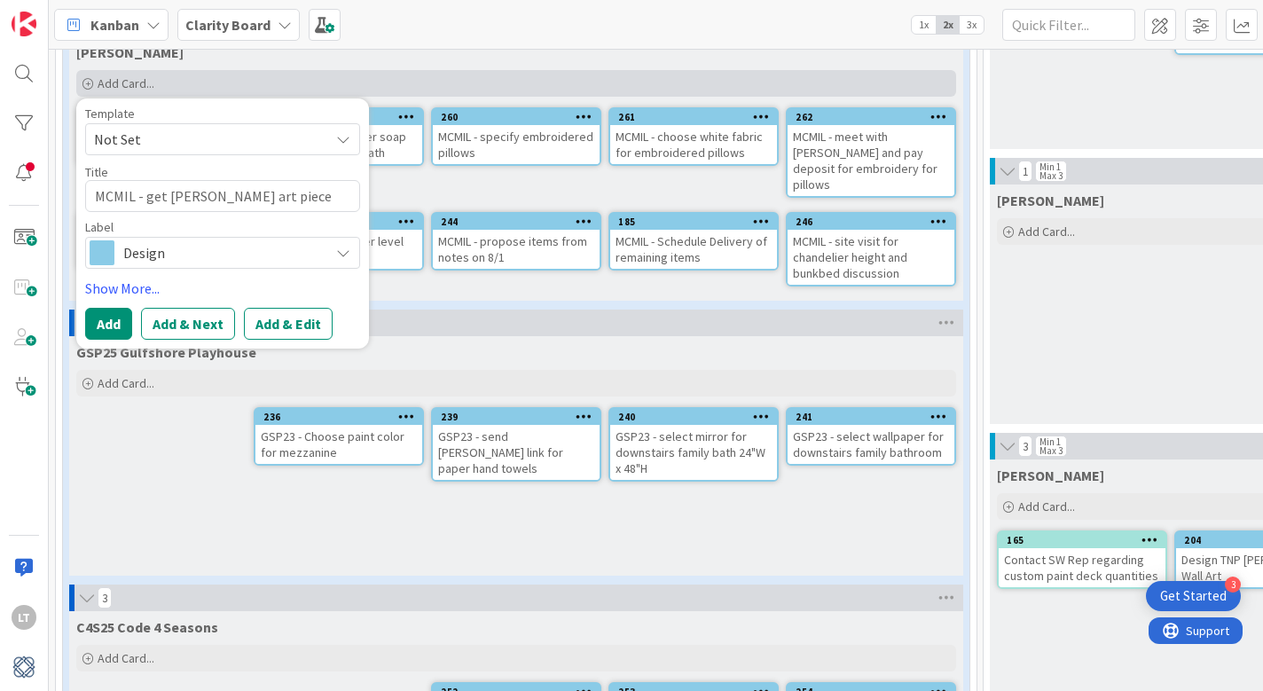
type textarea "MCMIL - get [PERSON_NAME] art piece fr"
type textarea "x"
type textarea "MCMIL - get [PERSON_NAME] art piece fra"
type textarea "x"
type textarea "MCMIL - get [PERSON_NAME] art piece fram"
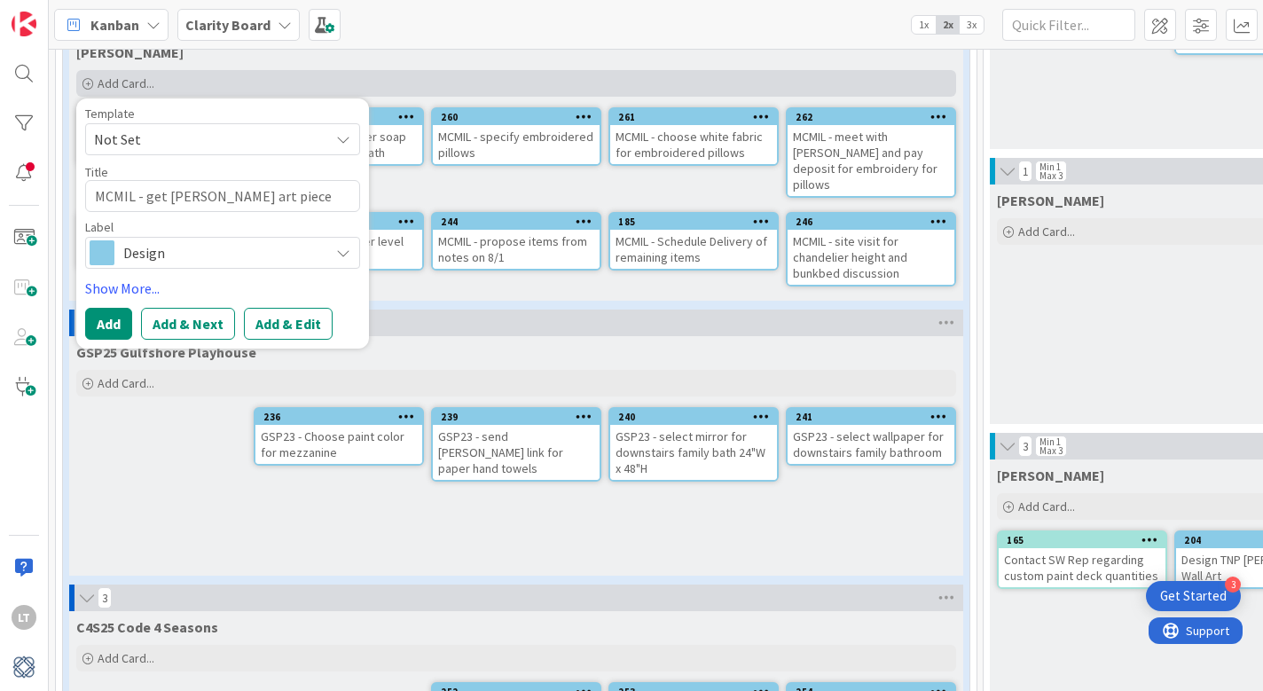
type textarea "x"
type textarea "MCMIL - get [PERSON_NAME] art piece frame"
type textarea "x"
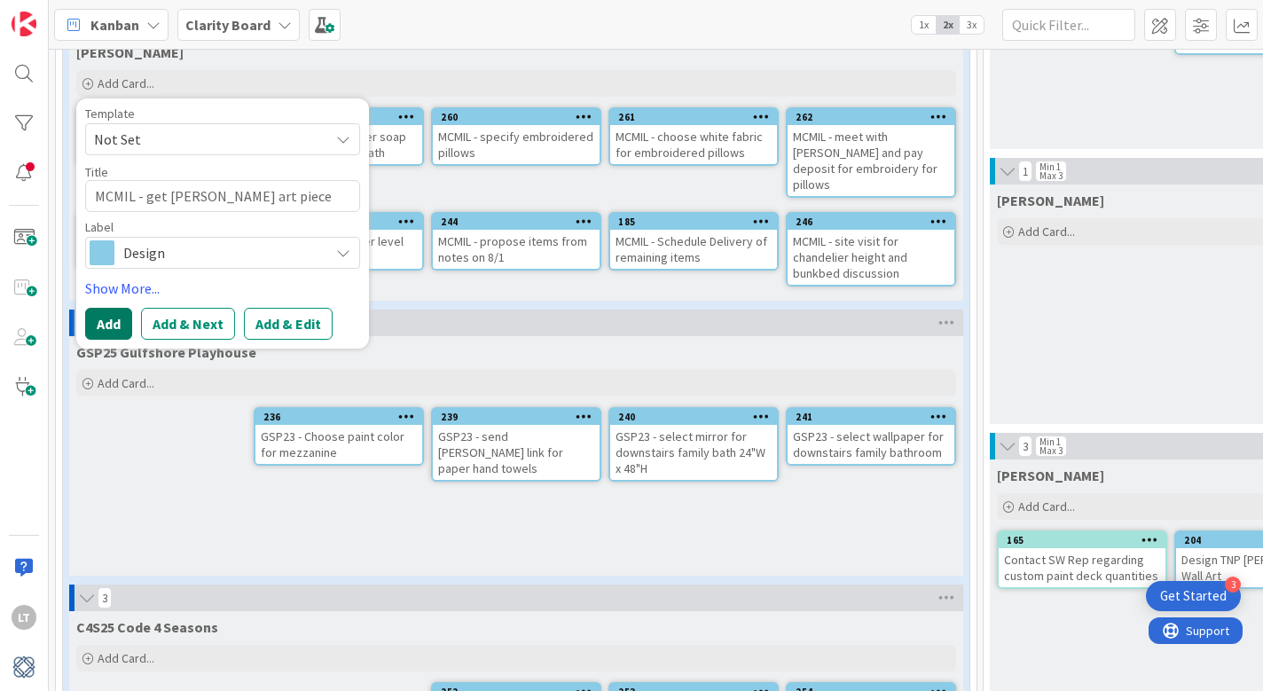
type textarea "MCMIL - get [PERSON_NAME] art piece framed"
click at [119, 332] on button "Add" at bounding box center [108, 324] width 47 height 32
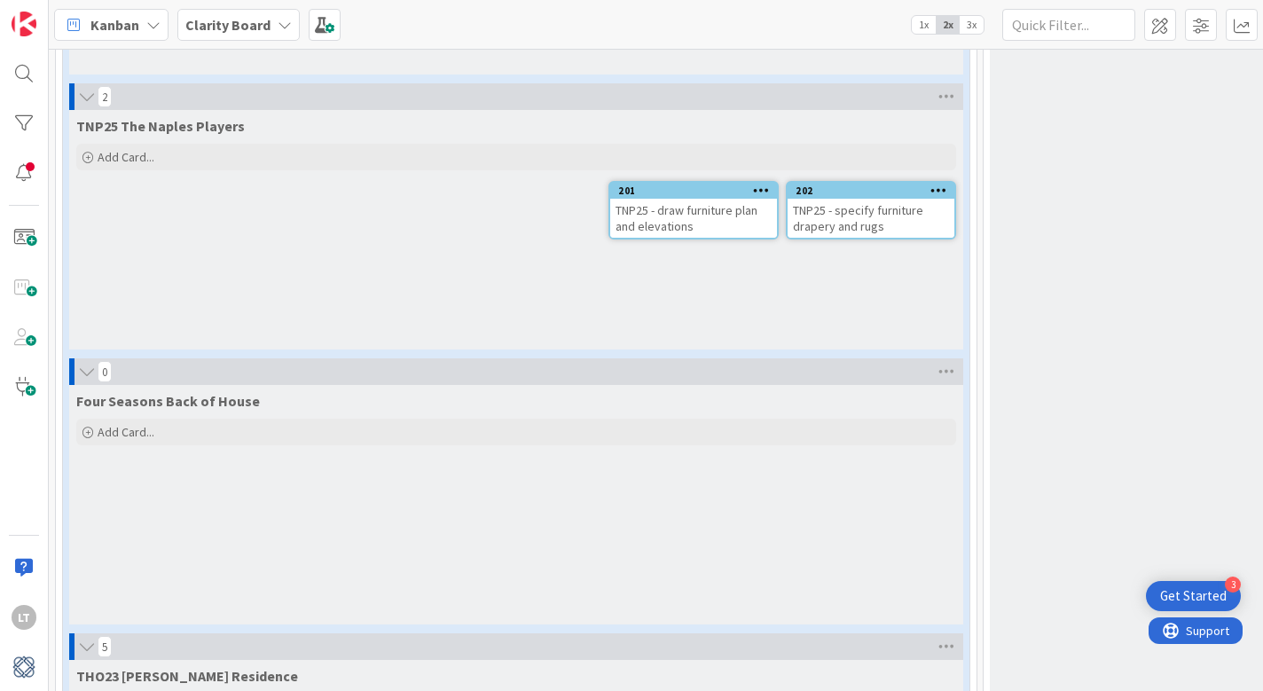
scroll to position [2757, 0]
